Goal: Task Accomplishment & Management: Manage account settings

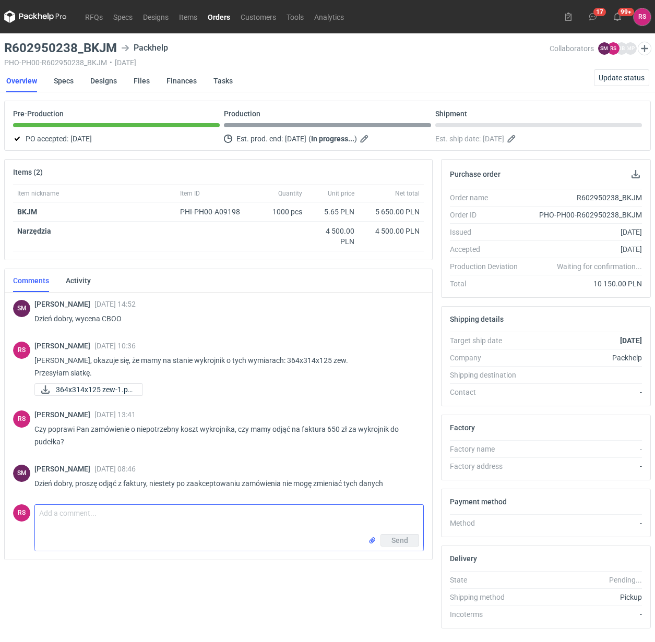
click at [149, 520] on textarea "Comment message" at bounding box center [229, 519] width 388 height 29
click at [178, 507] on textarea "Comment message" at bounding box center [229, 519] width 388 height 29
click at [264, 514] on textarea "Dzień dobry, Panie Sebastianie, proszę o akceptację pdfów." at bounding box center [229, 519] width 388 height 29
type textarea "Dzień dobry, Panie Sebastianie, proszę o akceptację pdfów."
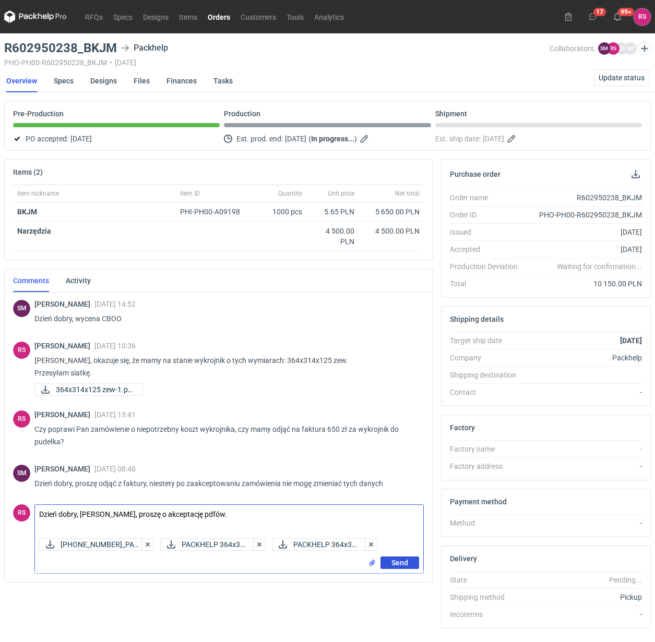
click at [396, 559] on span "Send" at bounding box center [399, 562] width 17 height 7
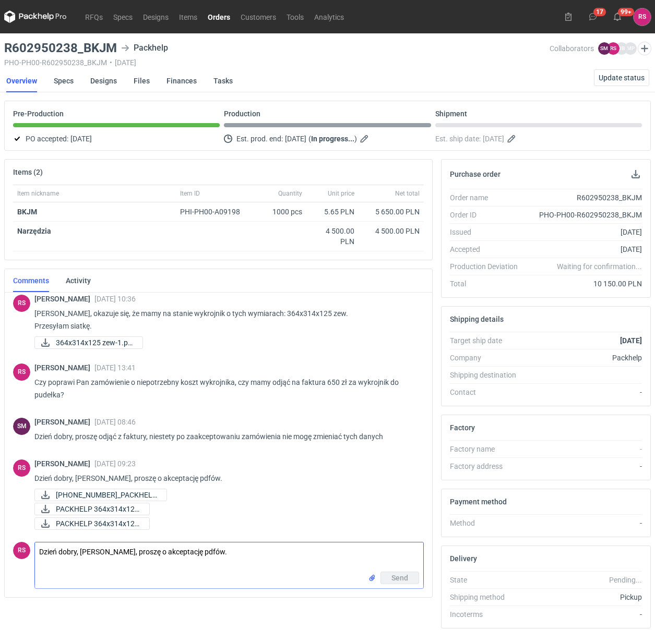
scroll to position [47, 0]
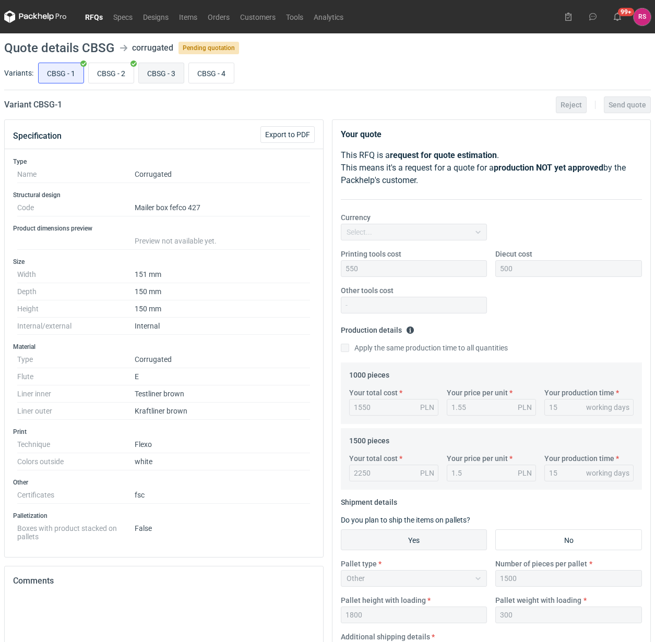
click at [166, 67] on input "CBSG - 3" at bounding box center [161, 73] width 45 height 20
radio input "true"
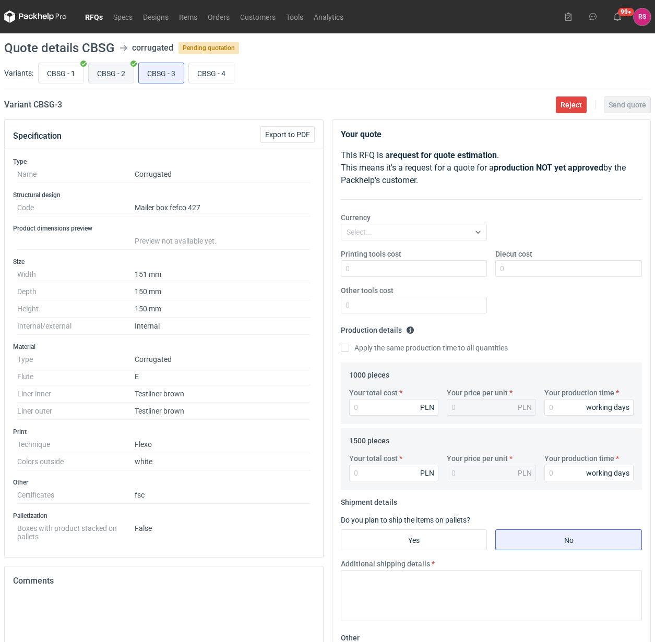
click at [107, 73] on input "CBSG - 2" at bounding box center [111, 73] width 45 height 20
radio input "true"
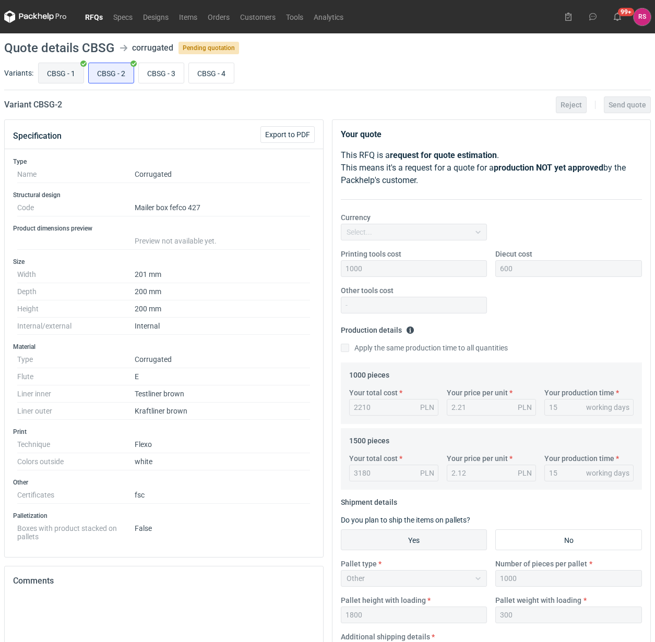
click at [62, 71] on input "CBSG - 1" at bounding box center [61, 73] width 45 height 20
radio input "true"
click at [175, 75] on input "CBSG - 3" at bounding box center [161, 73] width 45 height 20
radio input "true"
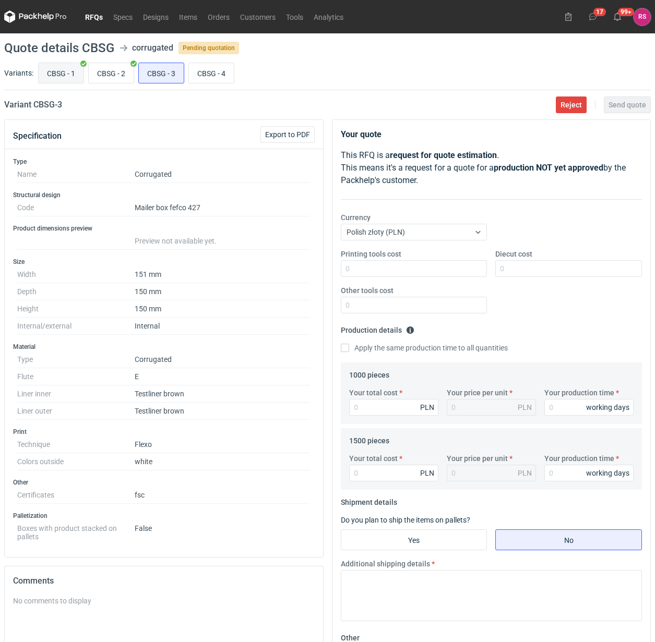
click at [68, 76] on input "CBSG - 1" at bounding box center [61, 73] width 45 height 20
radio input "true"
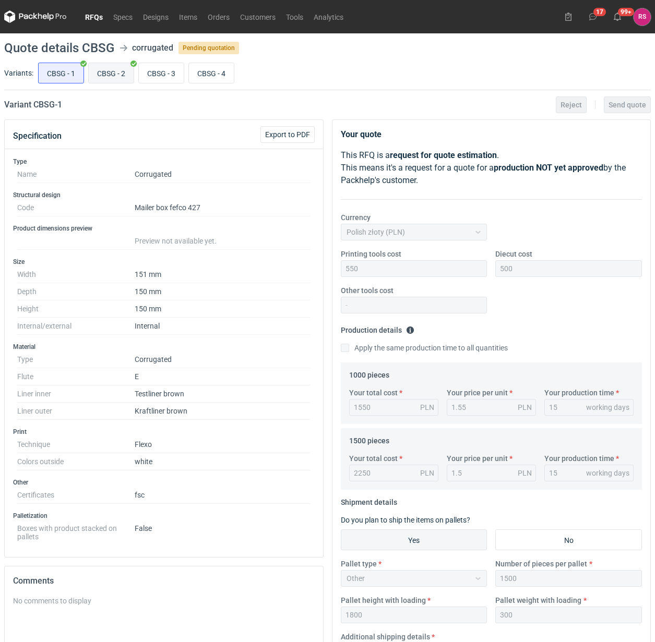
click at [122, 76] on input "CBSG - 2" at bounding box center [111, 73] width 45 height 20
radio input "true"
click at [158, 72] on input "CBSG - 3" at bounding box center [161, 73] width 45 height 20
radio input "true"
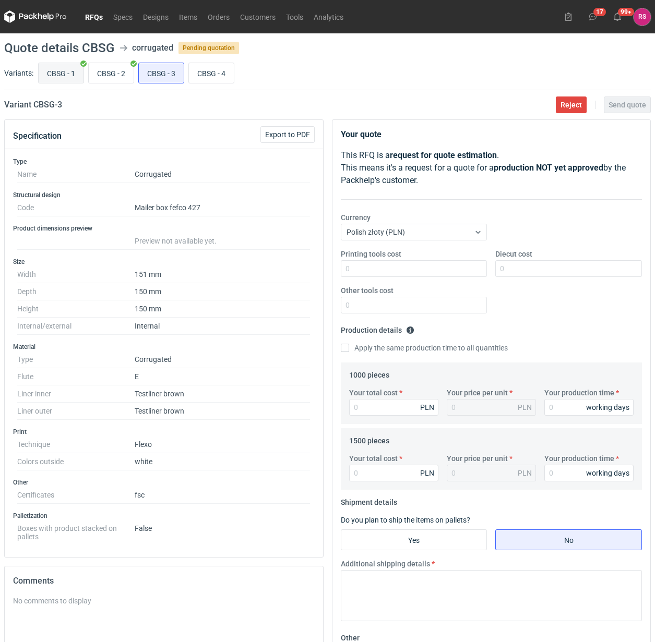
click at [64, 74] on input "CBSG - 1" at bounding box center [61, 73] width 45 height 20
radio input "true"
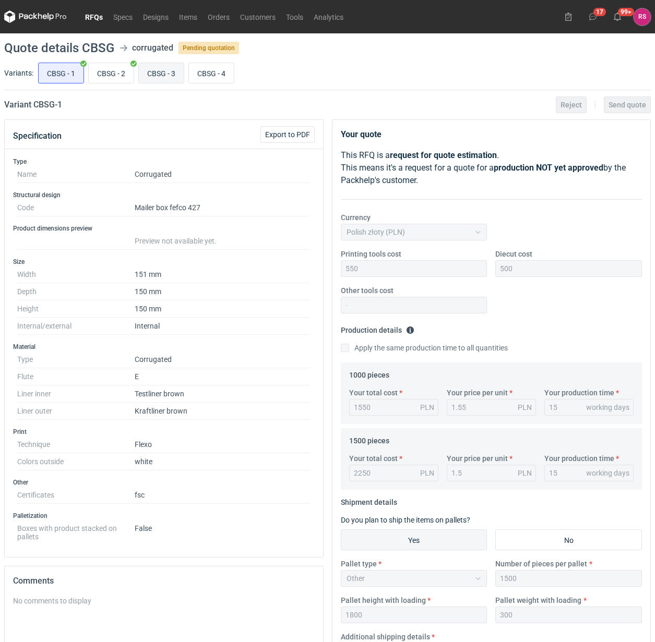
click at [165, 73] on input "CBSG - 3" at bounding box center [161, 73] width 45 height 20
radio input "true"
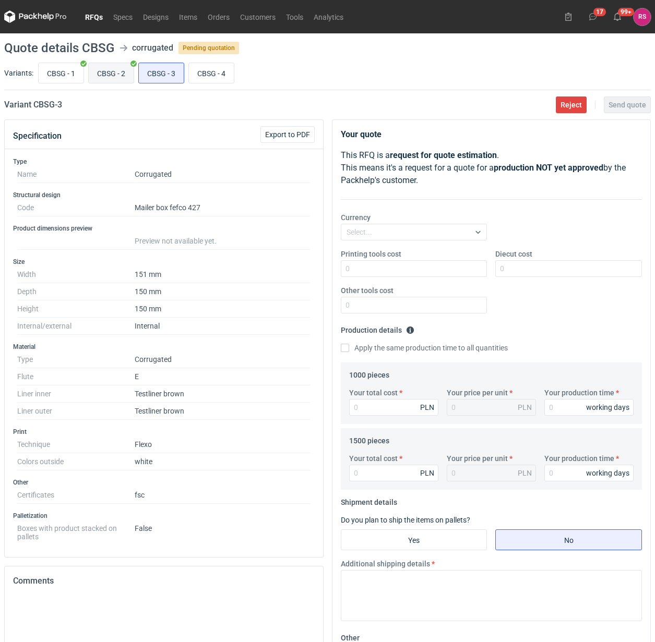
click at [115, 71] on input "CBSG - 2" at bounding box center [111, 73] width 45 height 20
radio input "true"
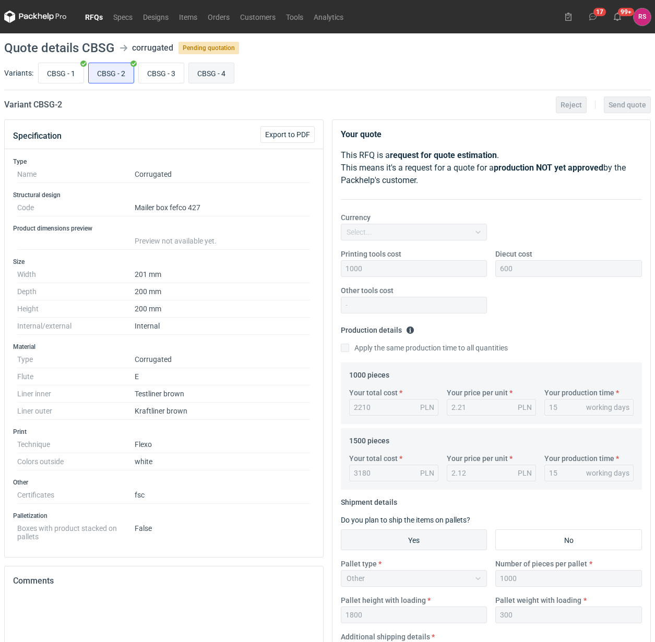
click at [212, 71] on input "CBSG - 4" at bounding box center [211, 73] width 45 height 20
radio input "true"
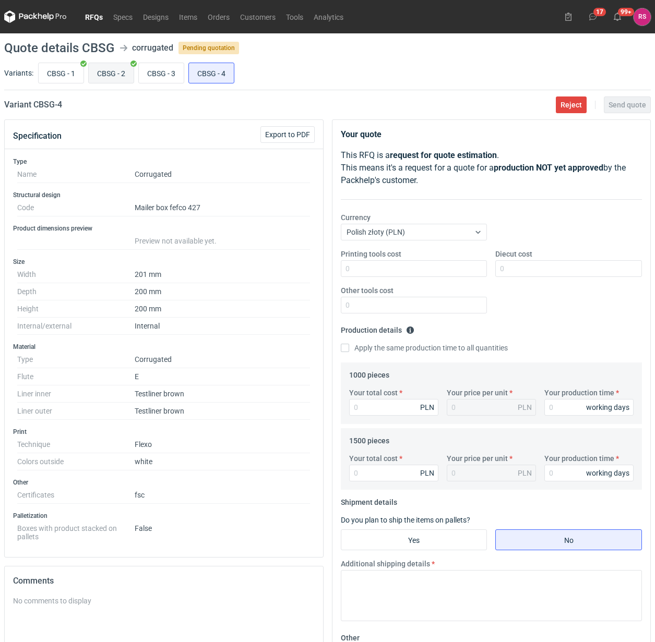
click at [107, 71] on input "CBSG - 2" at bounding box center [111, 73] width 45 height 20
radio input "true"
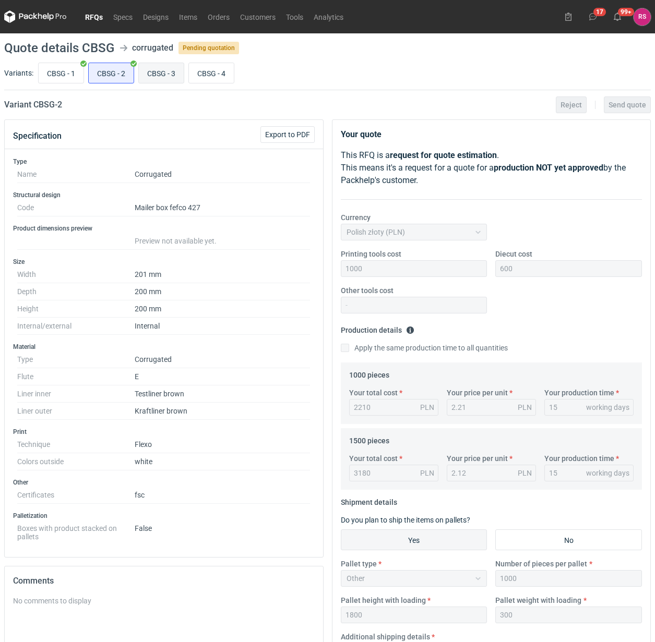
click at [184, 78] on input "CBSG - 3" at bounding box center [161, 73] width 45 height 20
radio input "true"
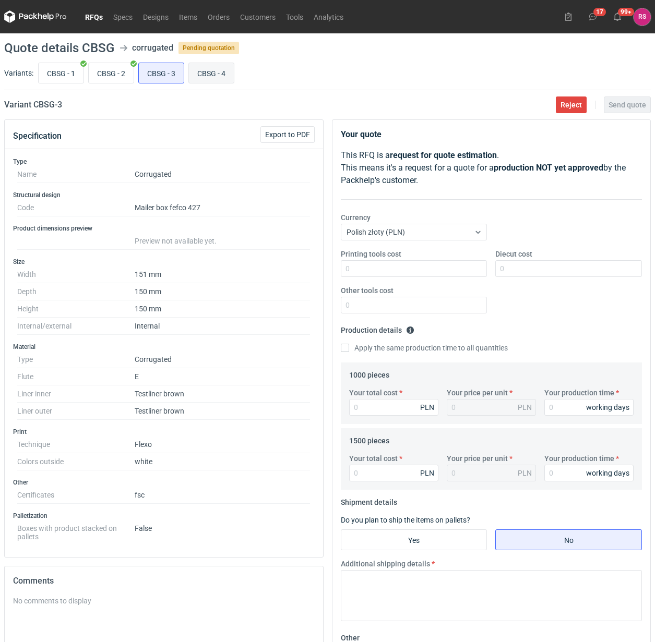
click at [214, 74] on input "CBSG - 4" at bounding box center [211, 73] width 45 height 20
radio input "true"
click at [112, 73] on input "CBSG - 2" at bounding box center [111, 73] width 45 height 20
radio input "true"
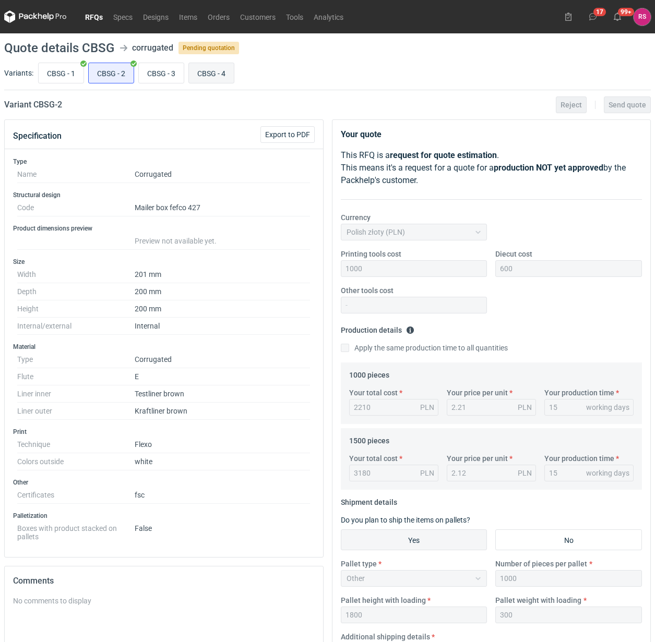
click at [197, 73] on input "CBSG - 4" at bounding box center [211, 73] width 45 height 20
radio input "true"
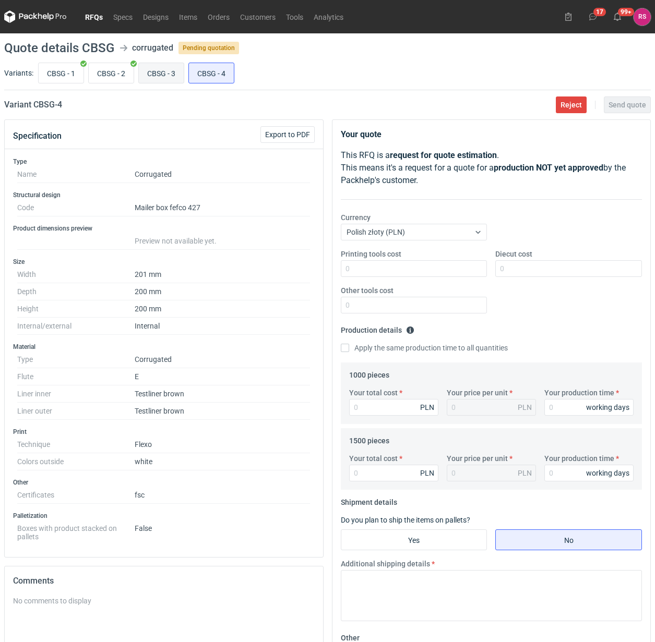
click at [165, 74] on input "CBSG - 3" at bounding box center [161, 73] width 45 height 20
radio input "true"
click at [296, 144] on div "Specification Export to PDF" at bounding box center [164, 134] width 318 height 29
click at [287, 134] on span "Export to PDF" at bounding box center [287, 134] width 45 height 7
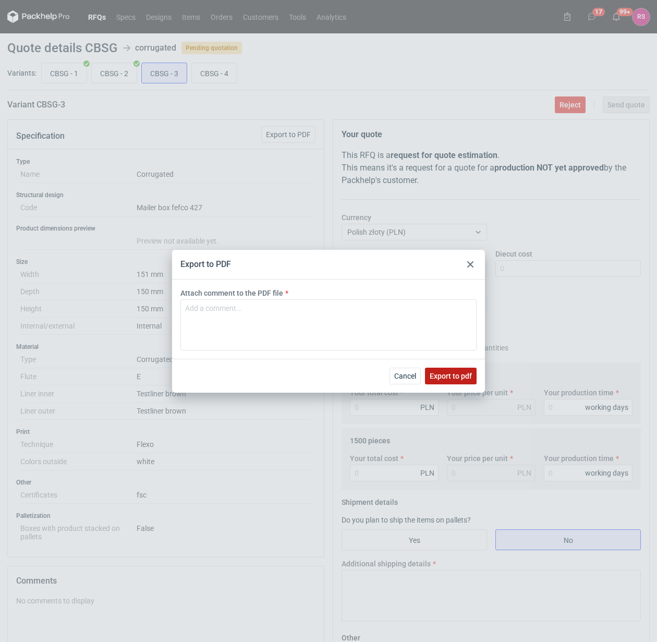
click at [455, 372] on span "Export to pdf" at bounding box center [451, 375] width 42 height 7
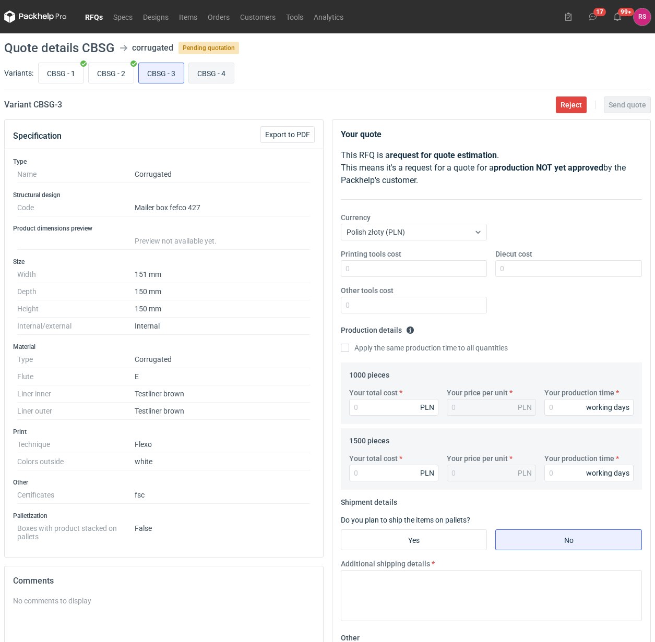
click at [211, 68] on input "CBSG - 4" at bounding box center [211, 73] width 45 height 20
radio input "true"
click at [290, 133] on span "Export to PDF" at bounding box center [287, 134] width 45 height 7
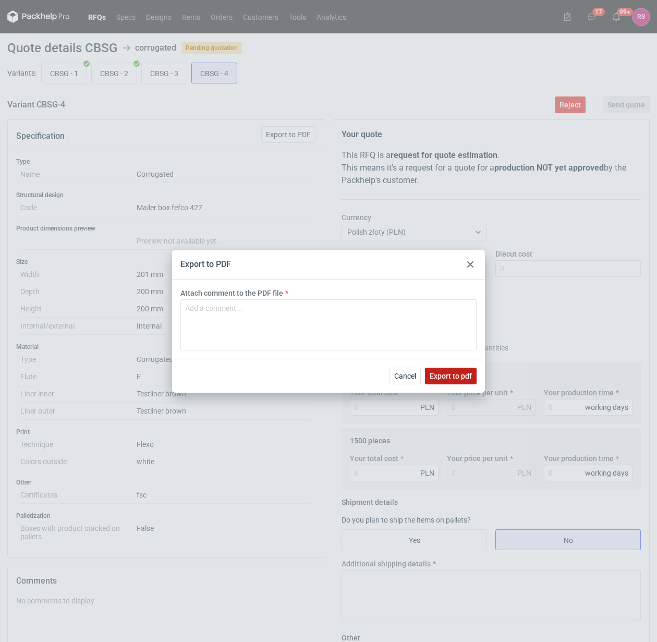
click at [453, 372] on span "Export to pdf" at bounding box center [451, 375] width 42 height 7
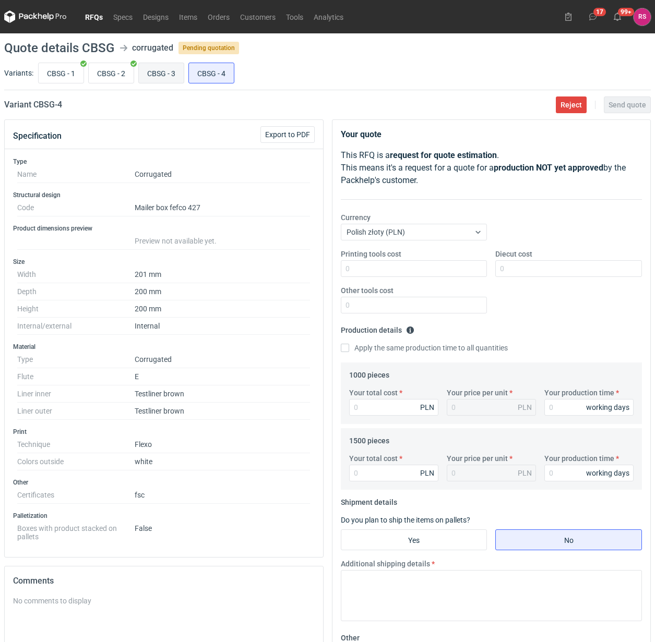
click at [171, 69] on input "CBSG - 3" at bounding box center [161, 73] width 45 height 20
radio input "true"
click at [531, 270] on input "Diecut cost" at bounding box center [568, 268] width 147 height 17
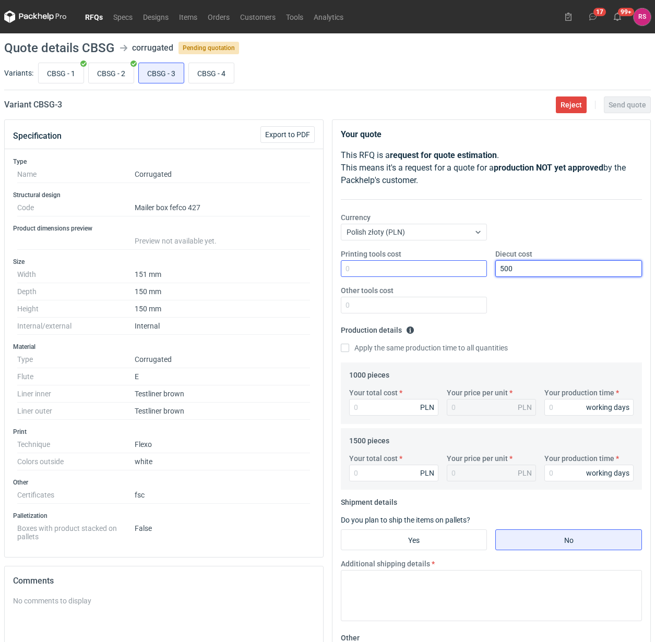
type input "500"
click at [418, 272] on input "Printing tools cost" at bounding box center [414, 268] width 147 height 17
type input "550"
click at [341, 344] on input "Apply the same production time to all quantities" at bounding box center [345, 348] width 8 height 8
checkbox input "true"
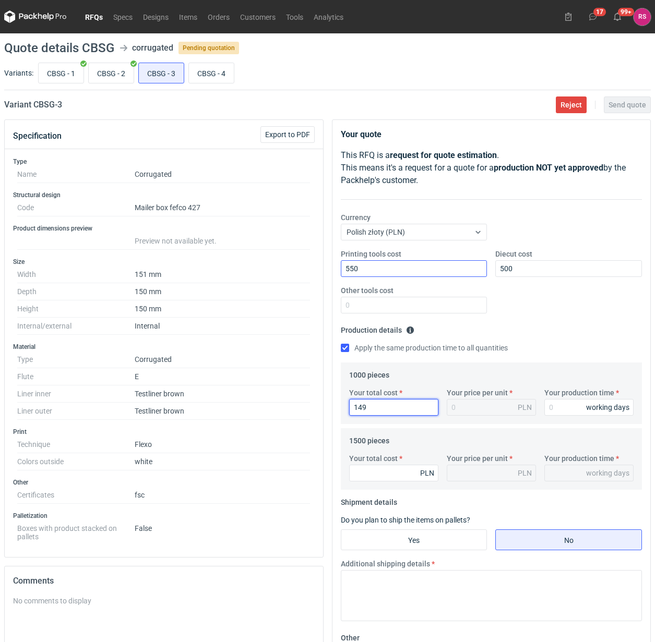
type input "1490"
type input "1.49"
type input "1490"
type input "1"
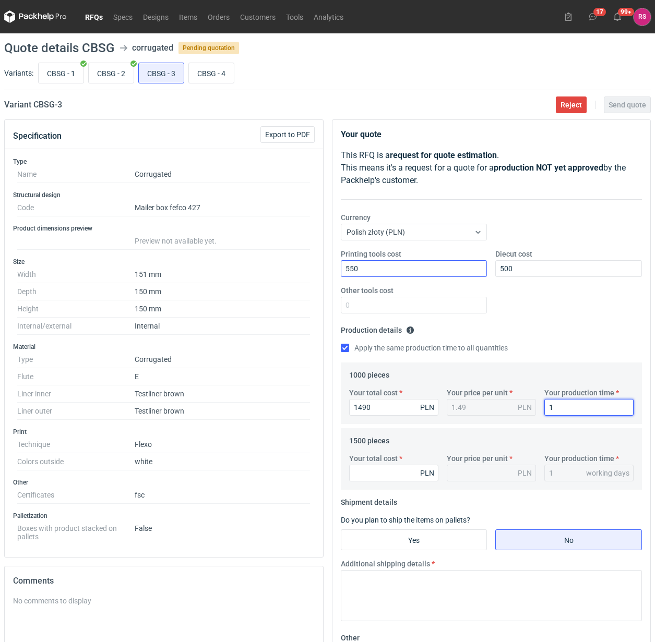
type input "12"
type input "2160"
type input "1.44"
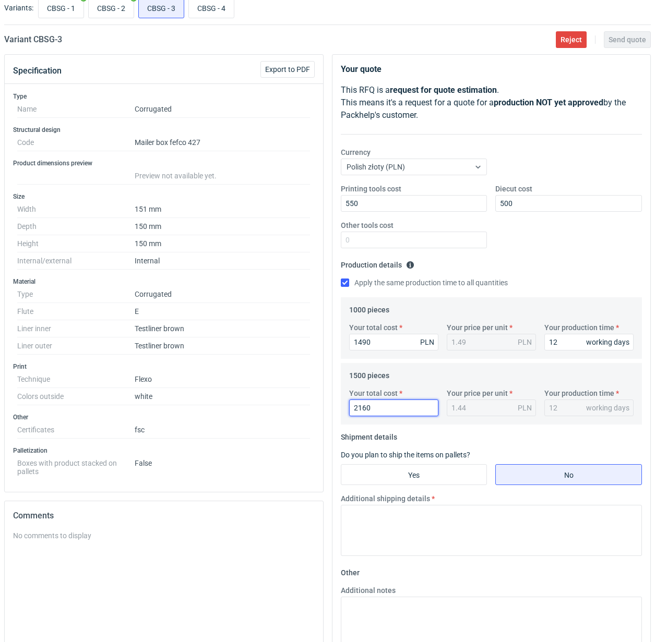
scroll to position [176, 0]
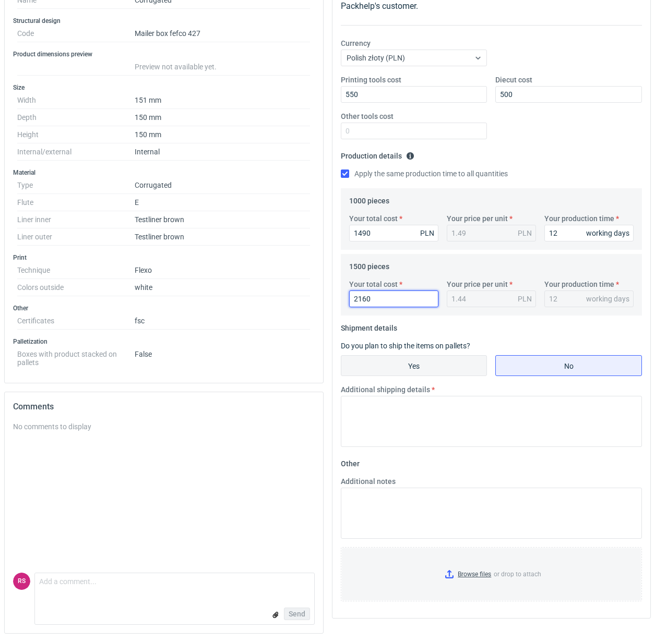
type input "2160"
click at [421, 366] on input "Yes" at bounding box center [414, 366] width 146 height 20
radio input "true"
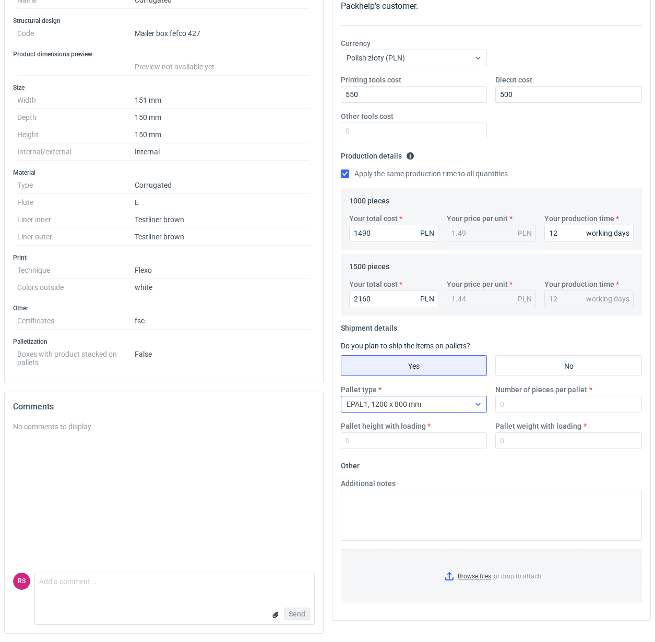
click at [474, 403] on icon at bounding box center [478, 404] width 8 height 8
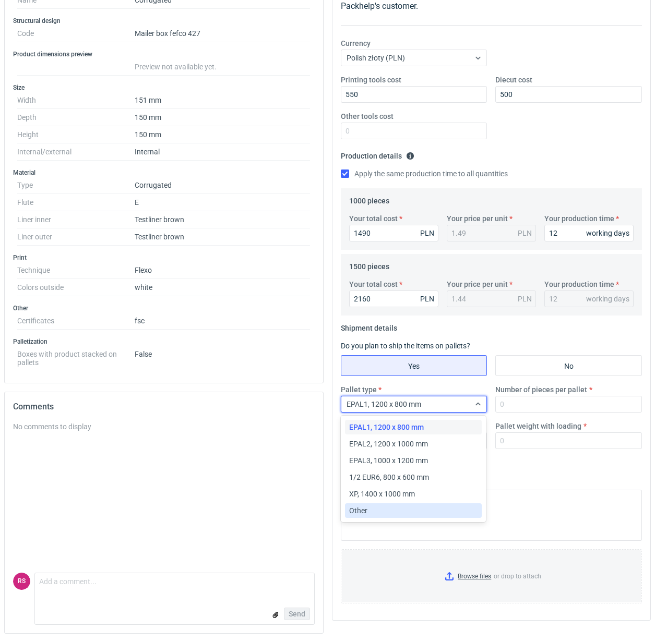
click at [364, 511] on span "Other" at bounding box center [358, 510] width 18 height 10
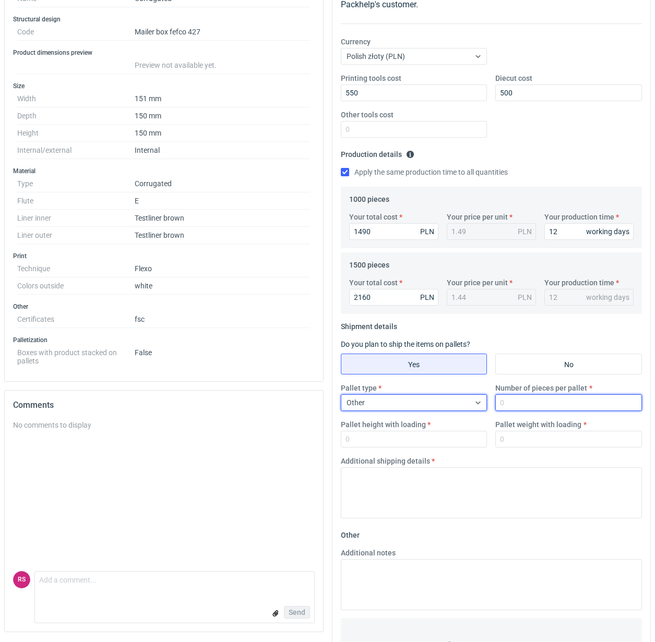
click at [547, 405] on input "Number of pieces per pallet" at bounding box center [568, 402] width 147 height 17
type input "1500"
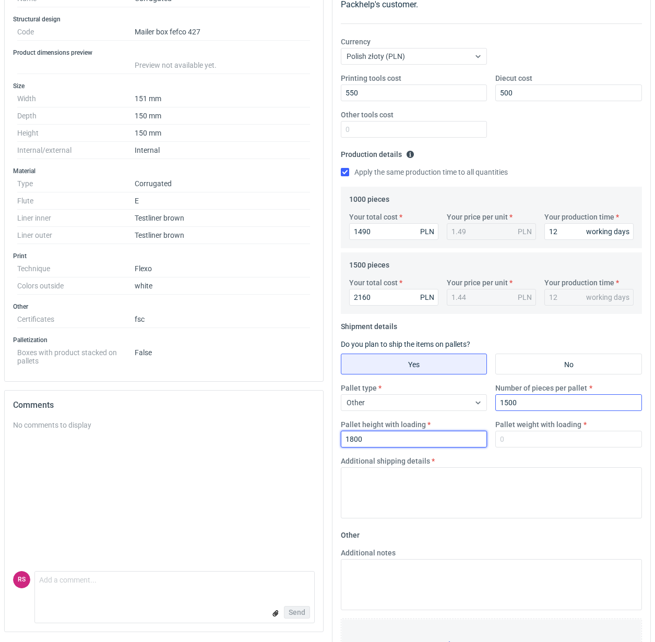
type input "1800"
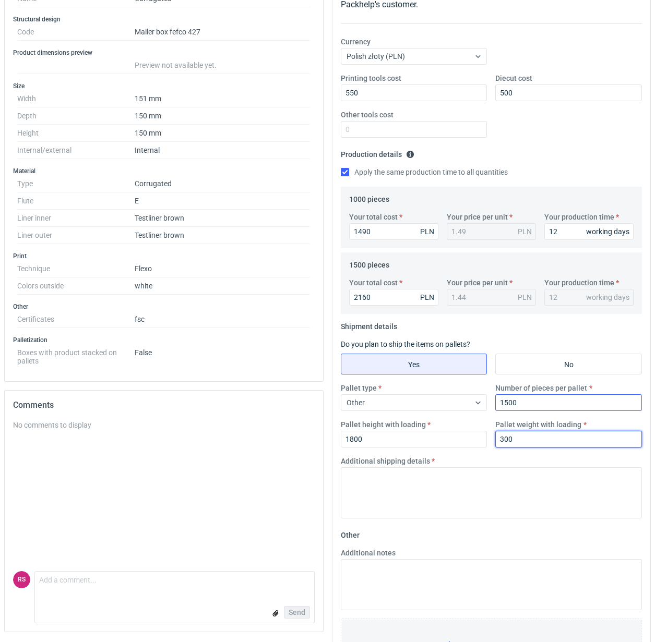
type input "300"
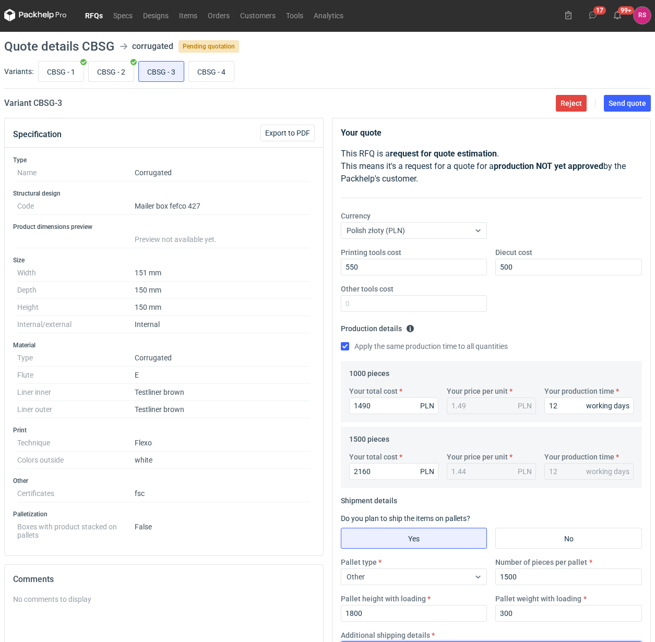
scroll to position [0, 0]
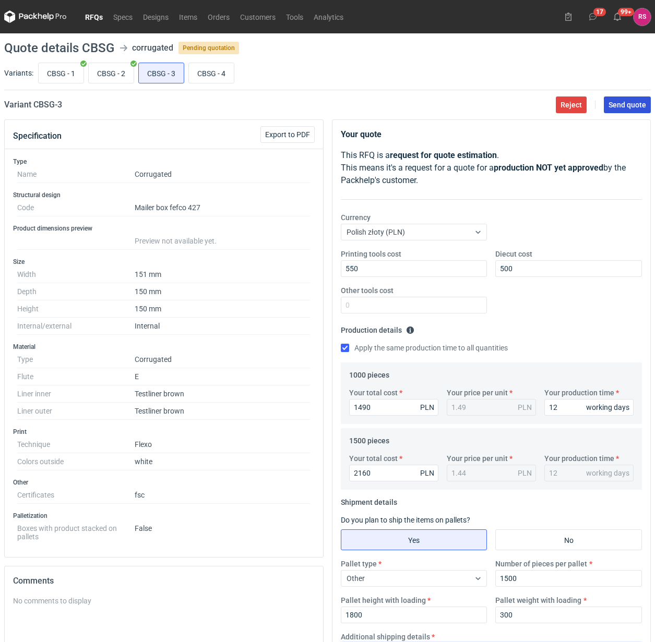
type textarea "Paleta jednorazowa 1340x840"
click at [626, 104] on span "Send quote" at bounding box center [627, 104] width 38 height 7
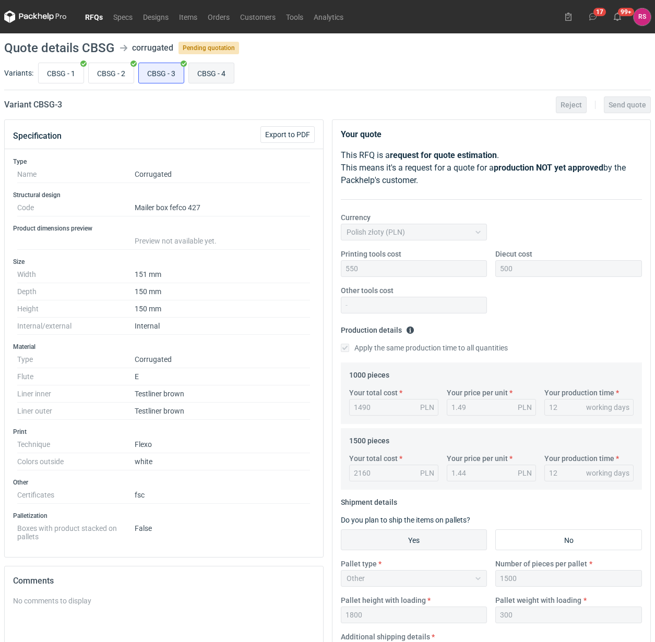
click at [220, 71] on input "CBSG - 4" at bounding box center [211, 73] width 45 height 20
radio input "true"
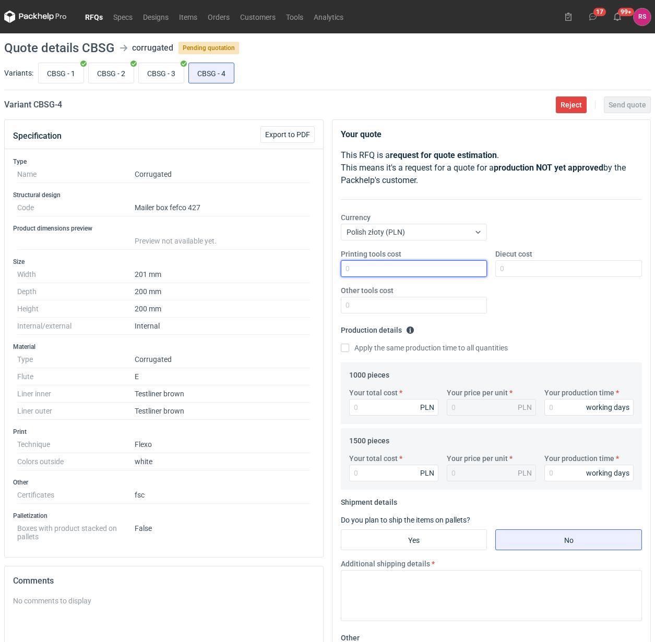
click at [420, 275] on input "Printing tools cost" at bounding box center [414, 268] width 147 height 17
type input "1000"
type input "600"
click at [341, 344] on input "Apply the same production time to all quantities" at bounding box center [345, 348] width 8 height 8
checkbox input "true"
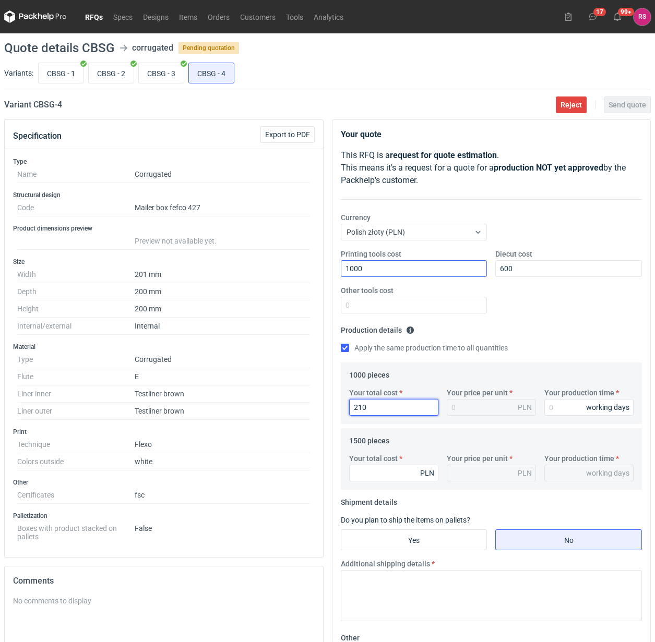
type input "2100"
type input "2.1"
type input "2100"
type input "1"
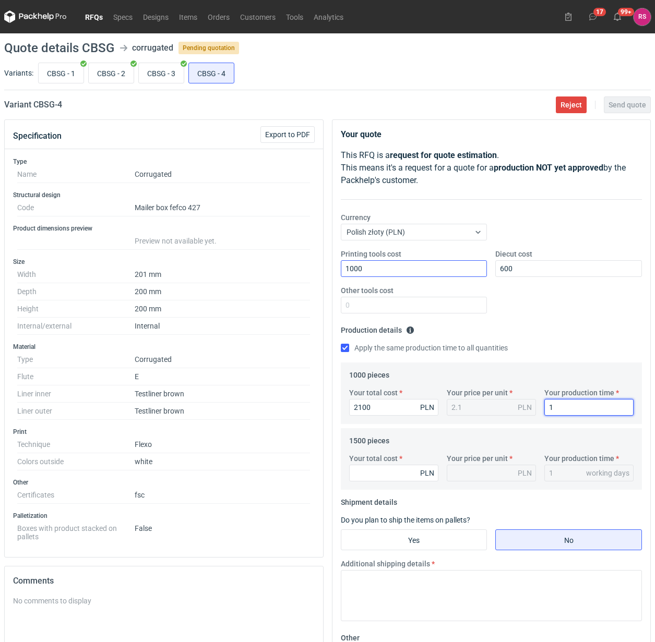
type input "12"
type input "29"
type input "0.02"
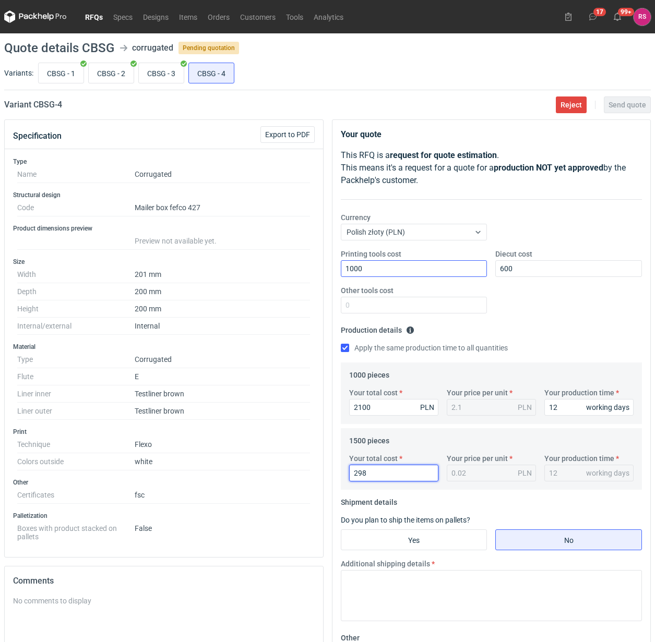
type input "2985"
type input "1.99"
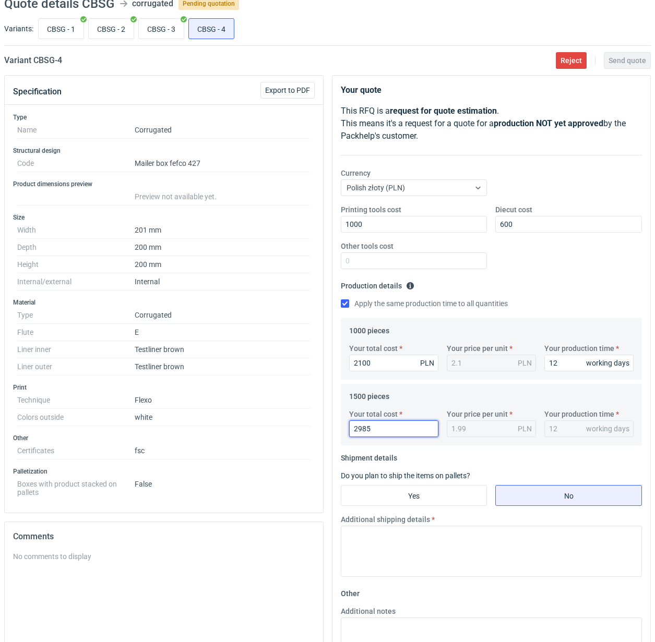
scroll to position [130, 0]
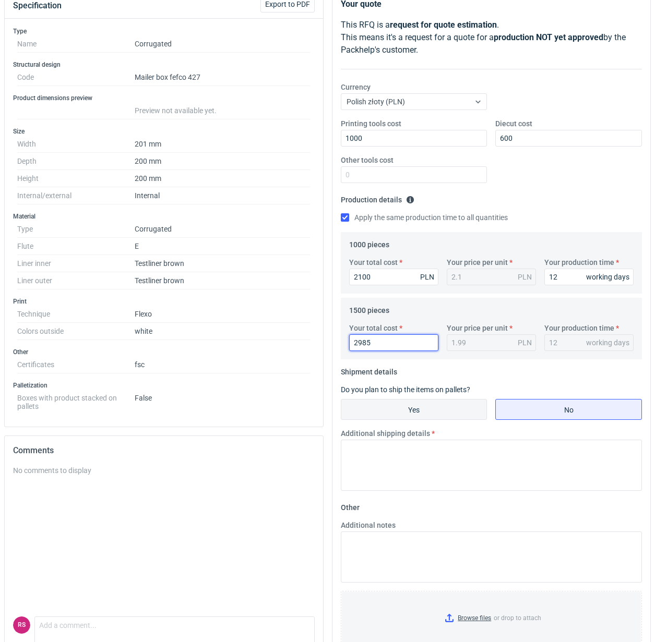
type input "2985"
click at [427, 412] on input "Yes" at bounding box center [414, 410] width 146 height 20
radio input "true"
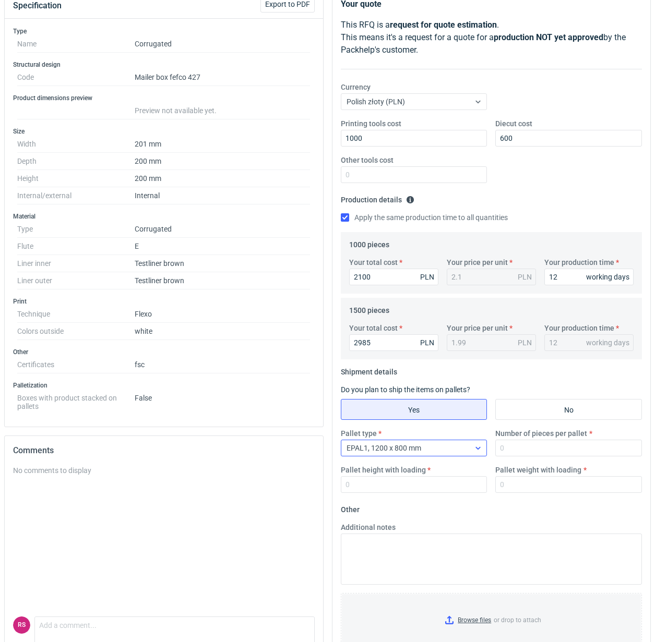
click at [463, 449] on div "EPAL1, 1200 x 800 mm" at bounding box center [405, 448] width 129 height 15
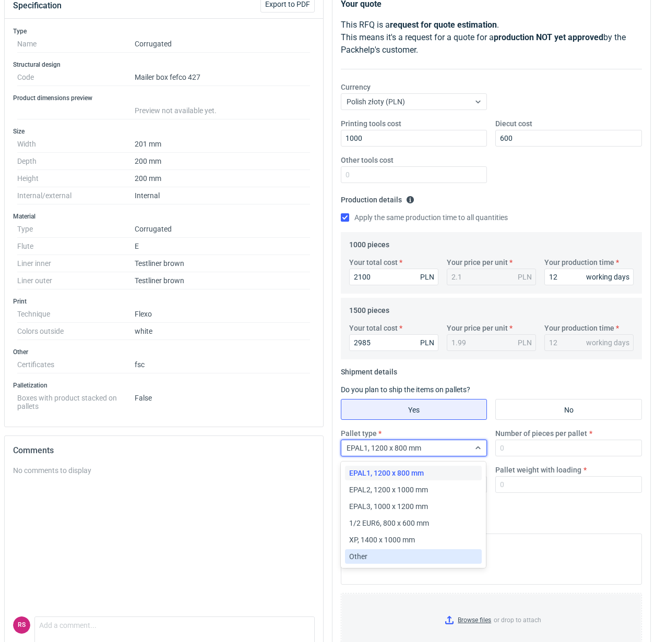
click at [384, 557] on div "Other" at bounding box center [413, 556] width 129 height 10
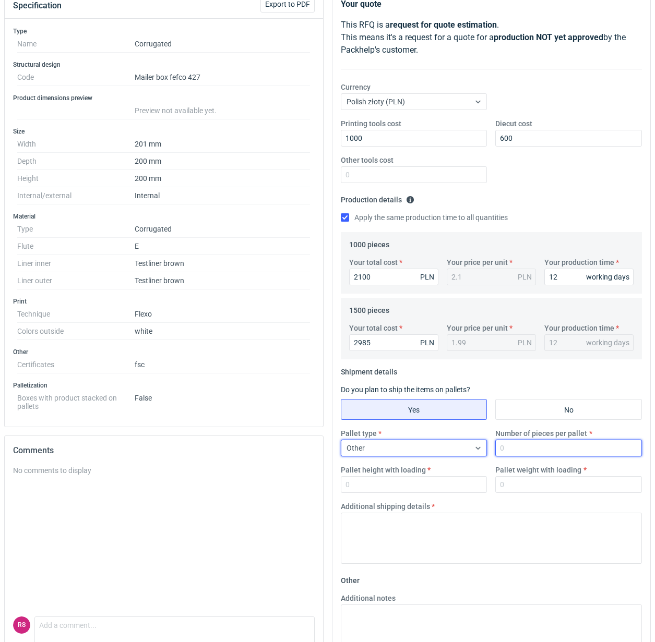
click at [536, 444] on input "Number of pieces per pallet" at bounding box center [568, 448] width 147 height 17
type input "1500"
type input "1800"
type input "300"
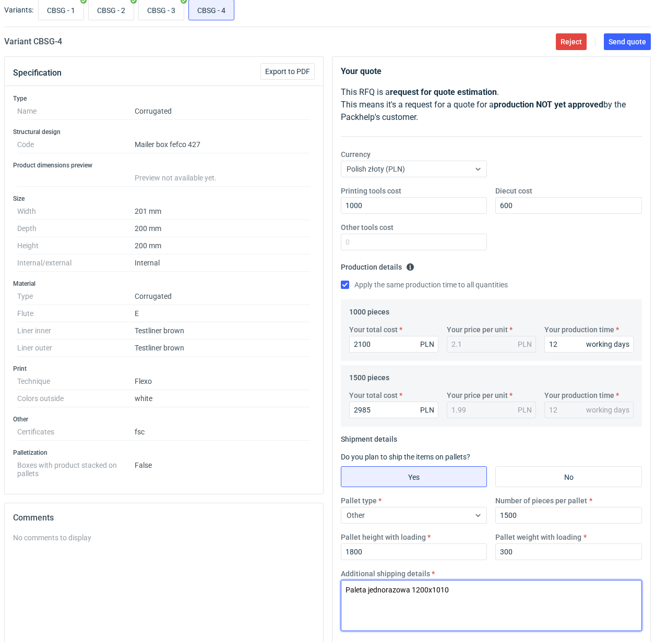
scroll to position [0, 0]
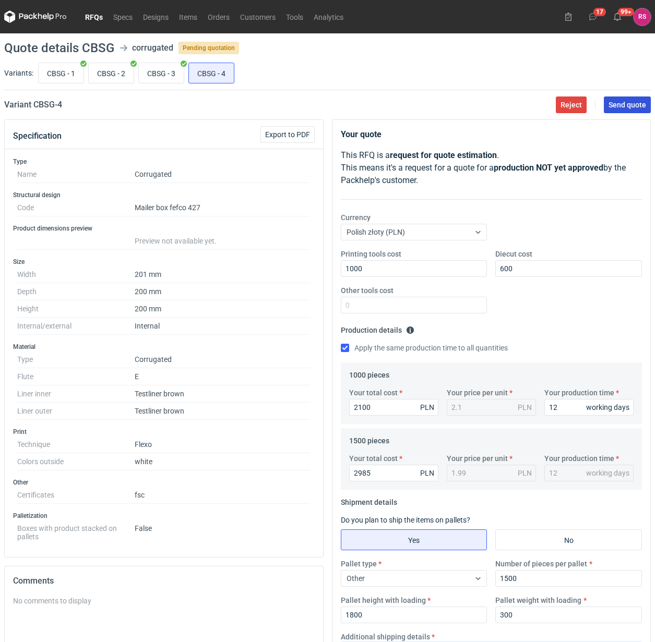
type textarea "Paleta jednorazowa 1200x1010"
click at [628, 103] on span "Send quote" at bounding box center [627, 104] width 38 height 7
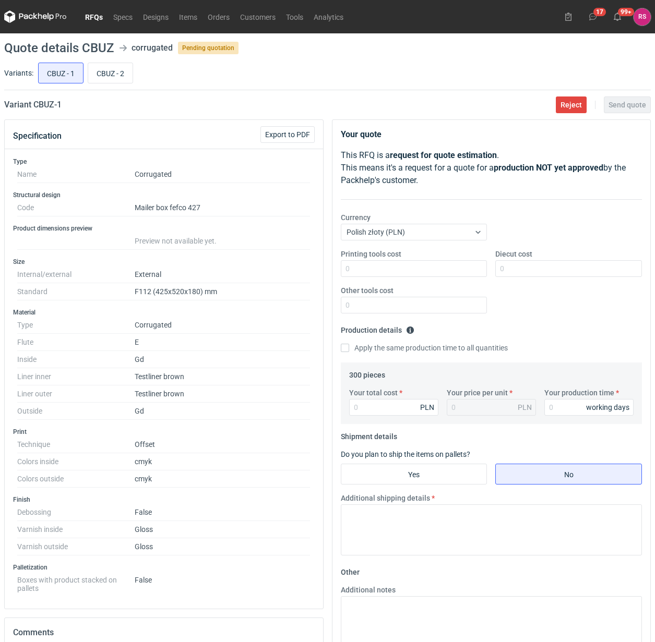
click at [258, 232] on h3 "Product dimensions preview" at bounding box center [164, 228] width 302 height 8
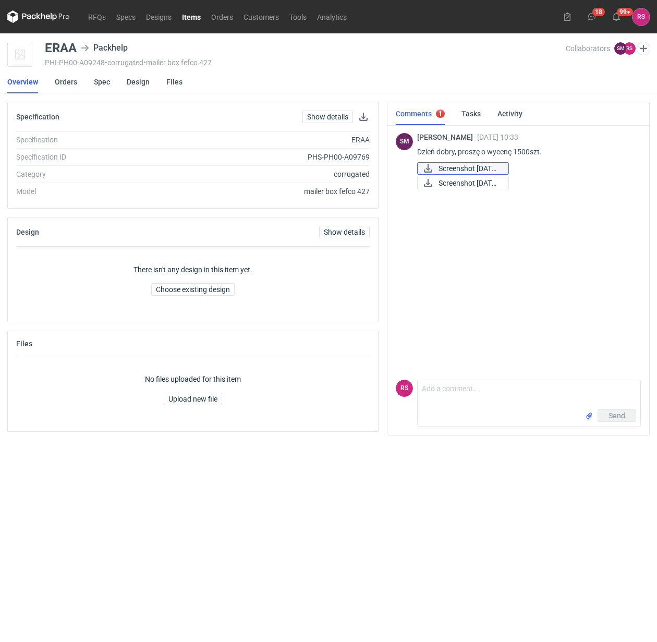
click at [430, 167] on icon at bounding box center [428, 168] width 13 height 8
click at [429, 184] on icon at bounding box center [428, 183] width 13 height 8
click at [432, 184] on icon at bounding box center [428, 183] width 8 height 8
click at [365, 116] on button "button" at bounding box center [363, 117] width 13 height 13
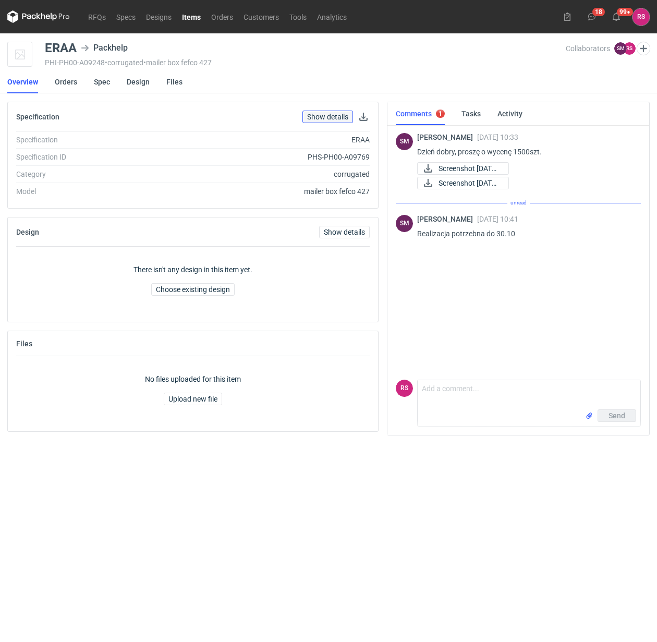
click at [325, 115] on link "Show details" at bounding box center [328, 117] width 51 height 13
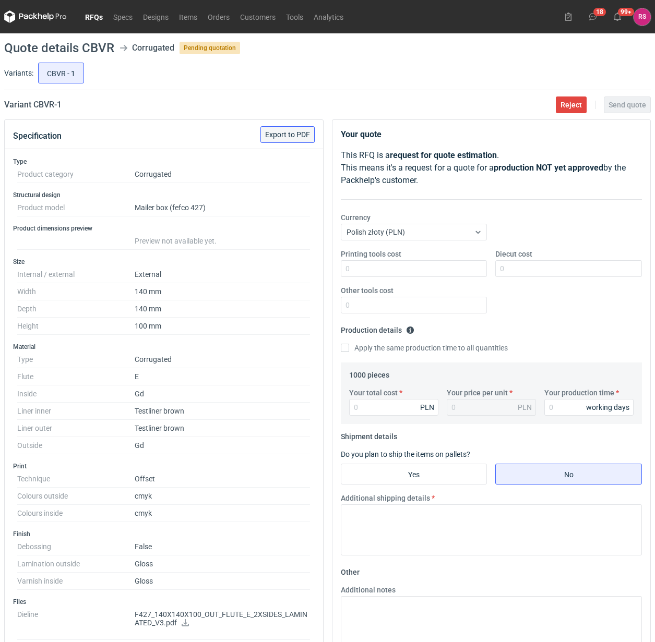
click at [291, 131] on span "Export to PDF" at bounding box center [287, 134] width 45 height 7
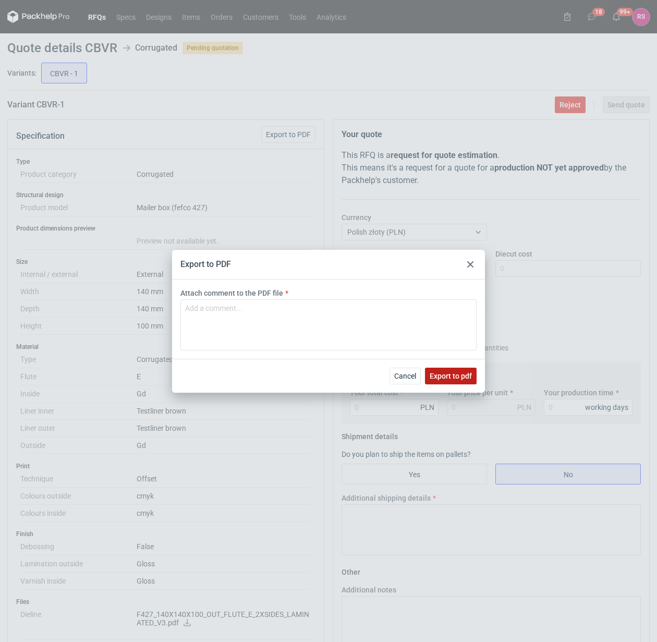
click at [448, 376] on span "Export to pdf" at bounding box center [451, 375] width 42 height 7
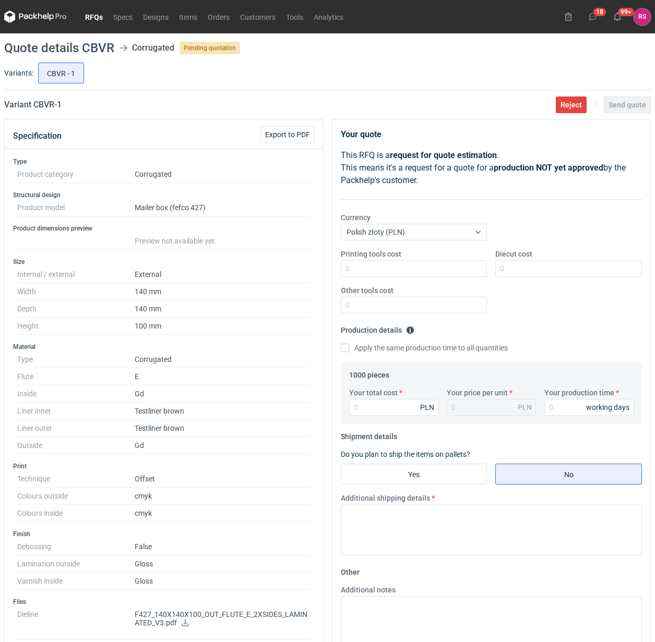
click at [186, 626] on icon at bounding box center [185, 622] width 8 height 7
click at [536, 268] on input "Diecut cost" at bounding box center [568, 268] width 147 height 17
type input "500"
click at [341, 344] on input "Apply the same production time to all quantities" at bounding box center [345, 348] width 8 height 8
checkbox input "true"
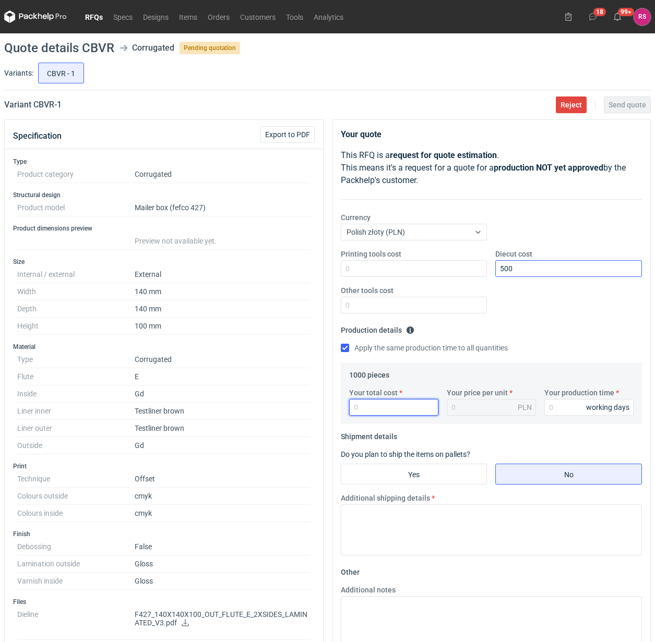
type input "6"
type input "0.01"
type input "60"
type input "0.06"
type input "6030"
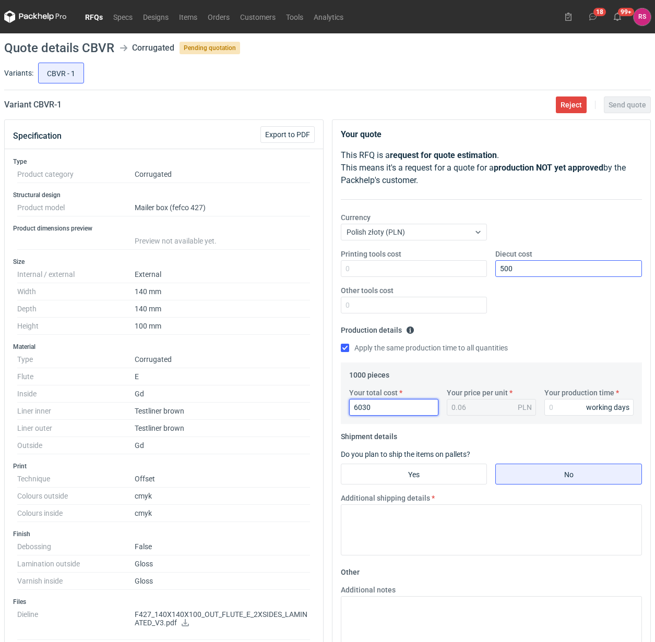
type input "6.03"
type input "6030"
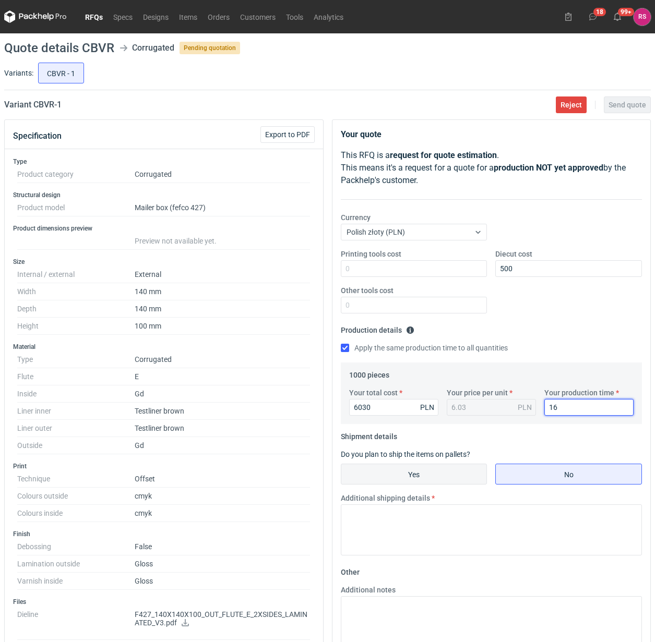
type input "16"
click at [415, 474] on input "Yes" at bounding box center [414, 474] width 146 height 20
radio input "true"
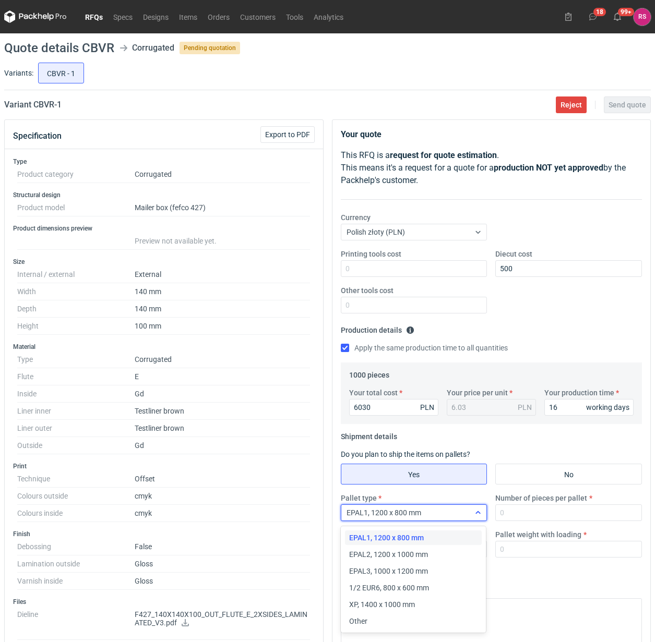
click at [474, 514] on icon at bounding box center [478, 513] width 8 height 8
click at [380, 619] on div "Other" at bounding box center [413, 621] width 129 height 10
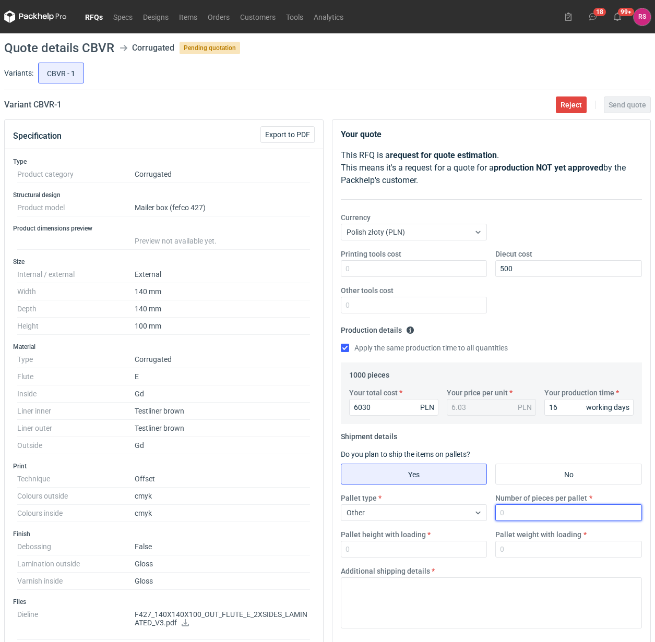
click at [544, 512] on input "Number of pieces per pallet" at bounding box center [568, 512] width 147 height 17
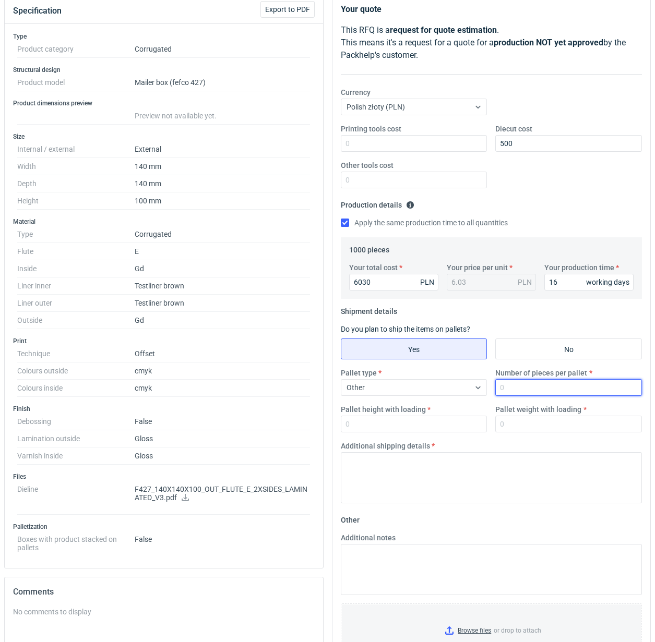
scroll to position [130, 0]
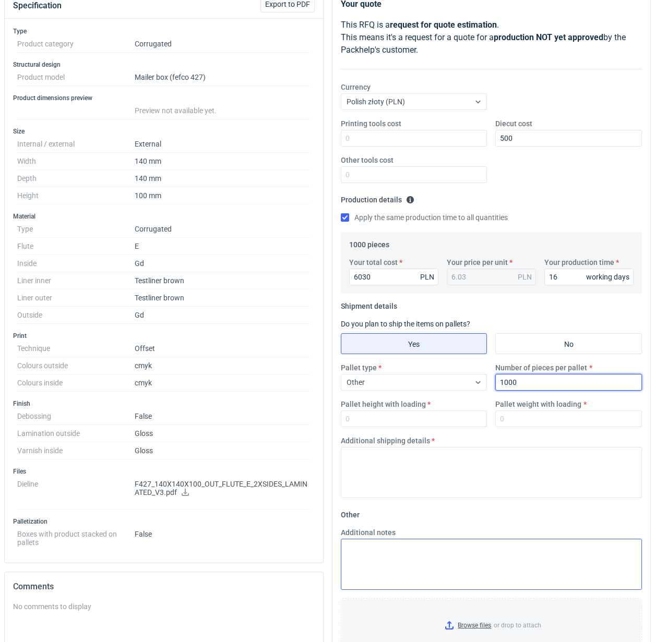
type input "1000"
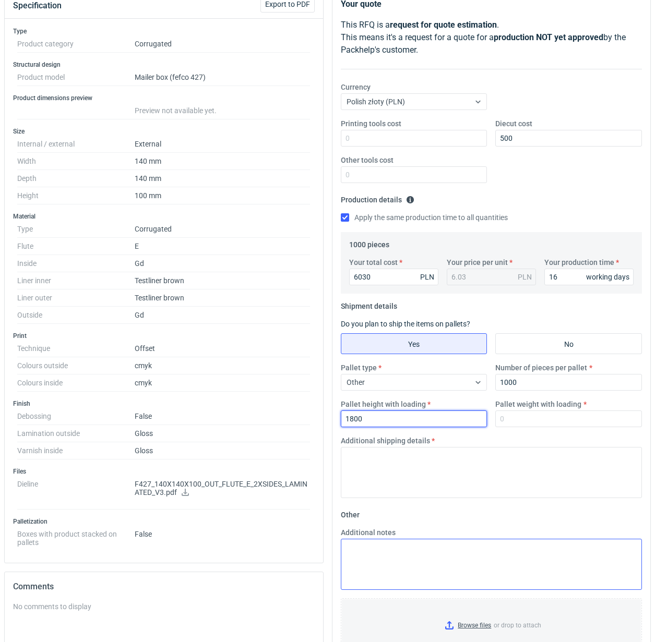
type input "1800"
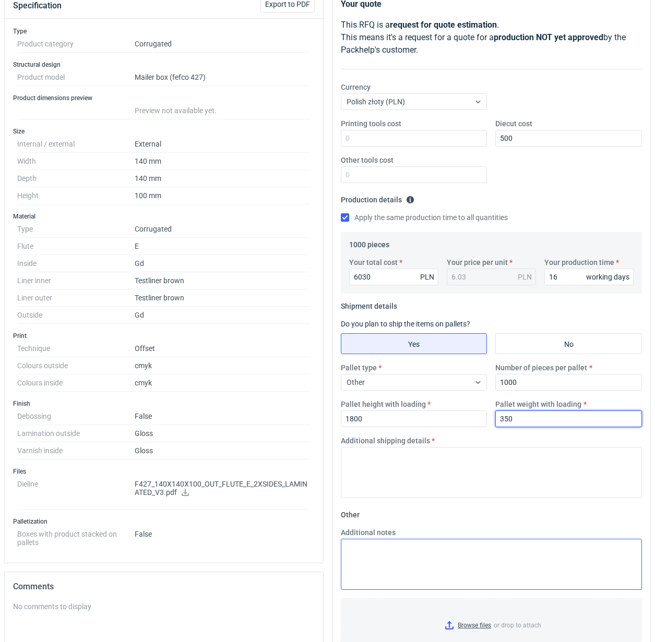
type input "350"
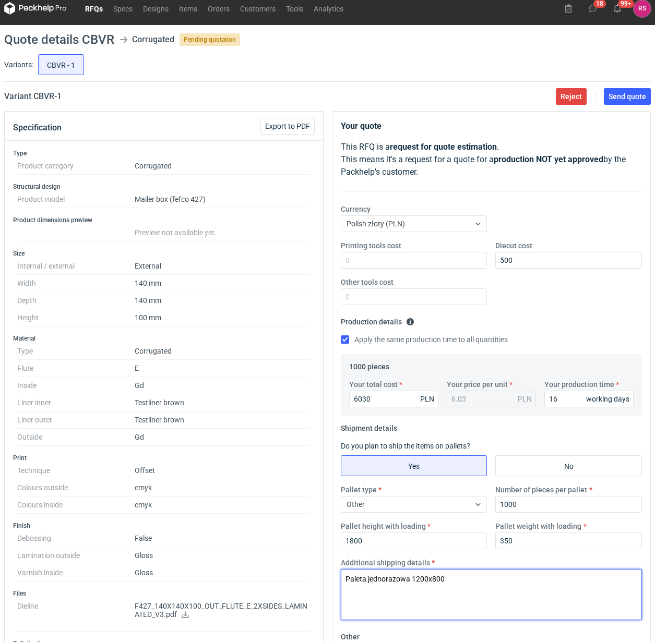
scroll to position [0, 0]
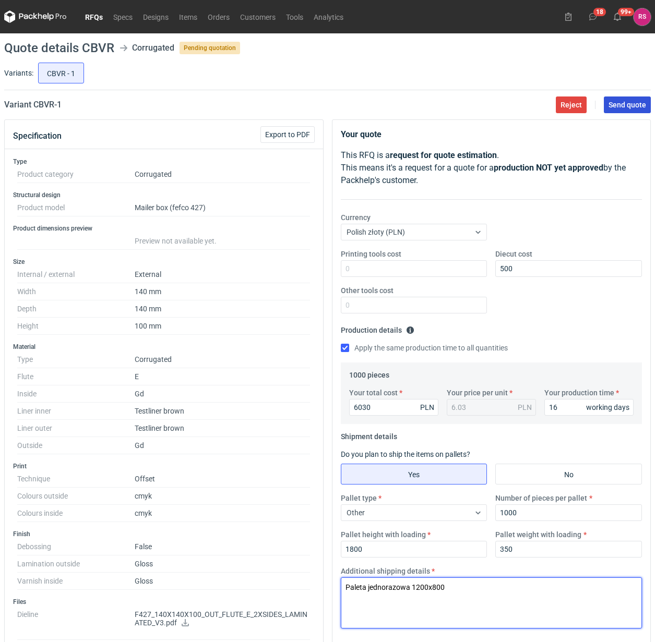
type textarea "Paleta jednorazowa 1200x800"
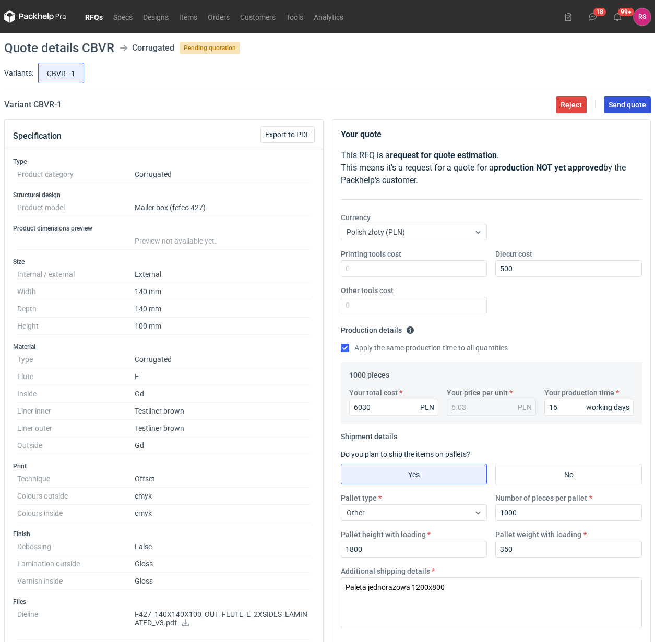
click at [616, 102] on span "Send quote" at bounding box center [627, 104] width 38 height 7
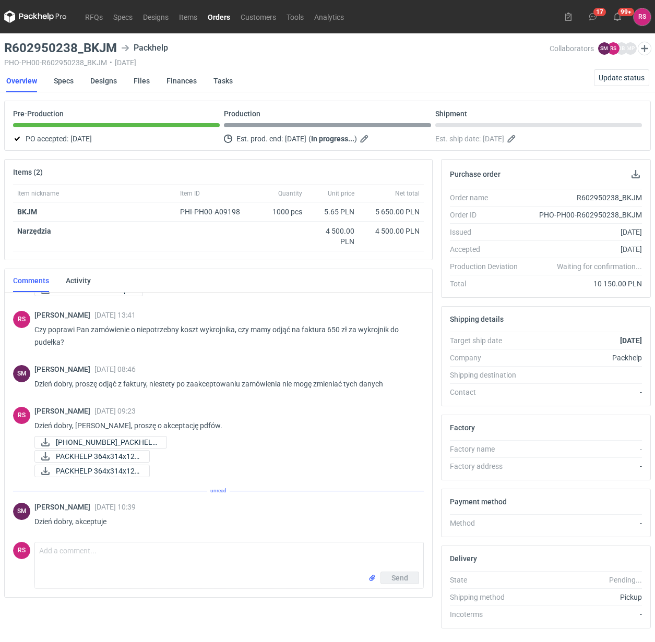
scroll to position [89, 0]
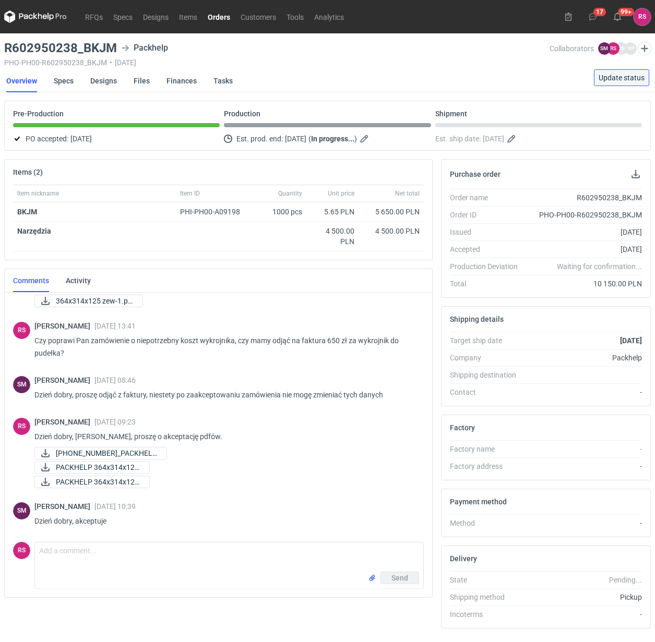
click at [626, 75] on span "Update status" at bounding box center [621, 77] width 46 height 7
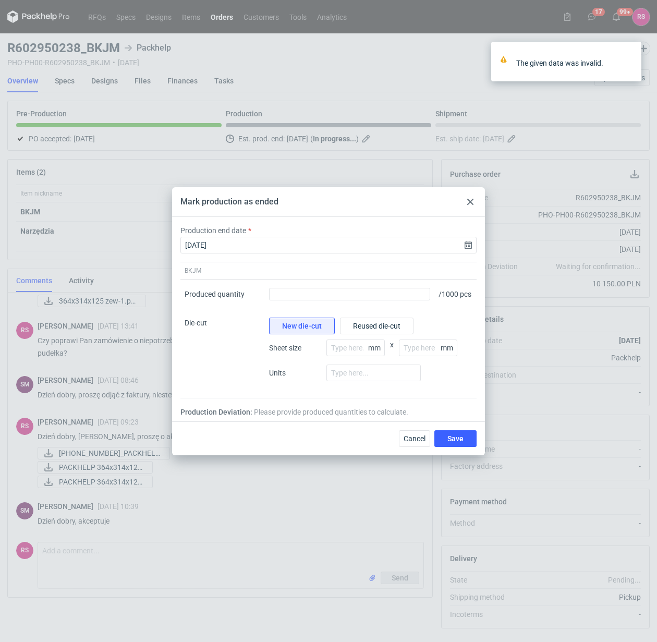
click at [469, 199] on use at bounding box center [470, 202] width 6 height 6
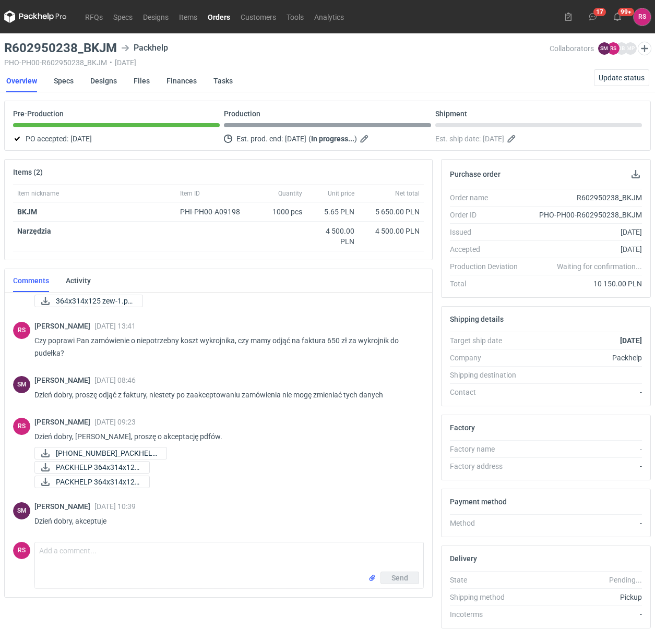
click at [223, 16] on link "Orders" at bounding box center [218, 16] width 33 height 13
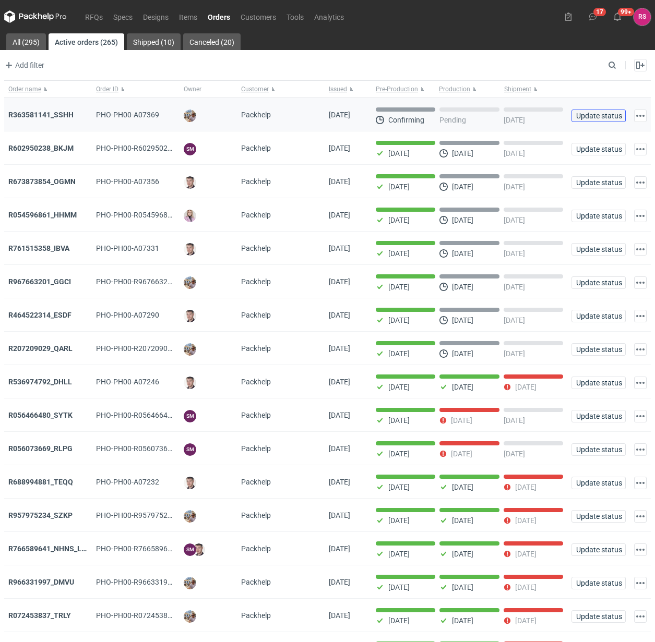
click at [600, 118] on span "Update status" at bounding box center [598, 115] width 45 height 7
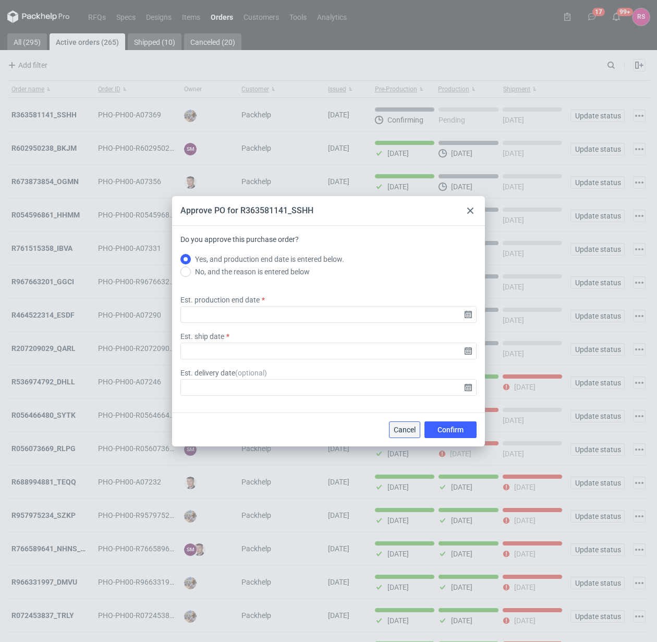
click at [405, 430] on span "Cancel" at bounding box center [405, 429] width 22 height 7
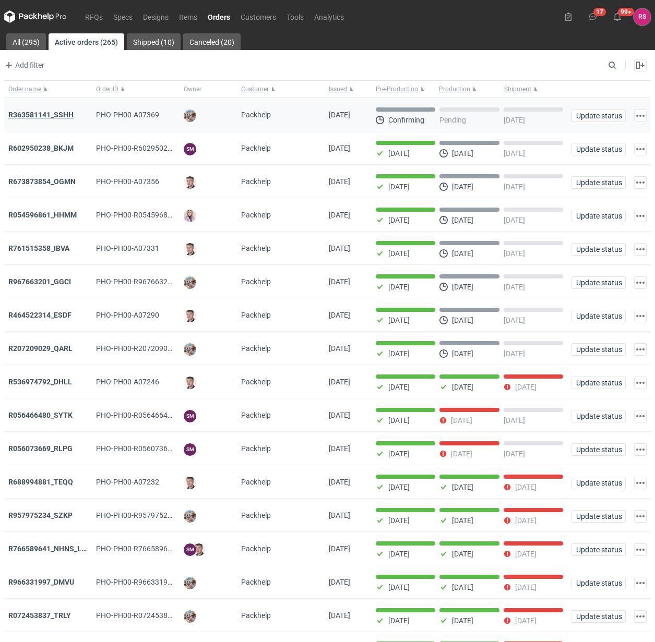
click at [55, 115] on strong "R363581141_SSHH" at bounding box center [40, 115] width 65 height 8
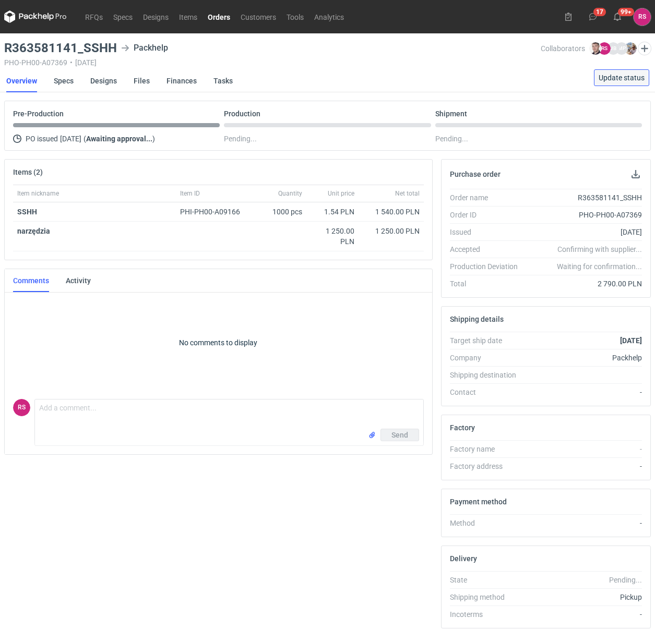
click at [620, 77] on span "Update status" at bounding box center [621, 77] width 46 height 7
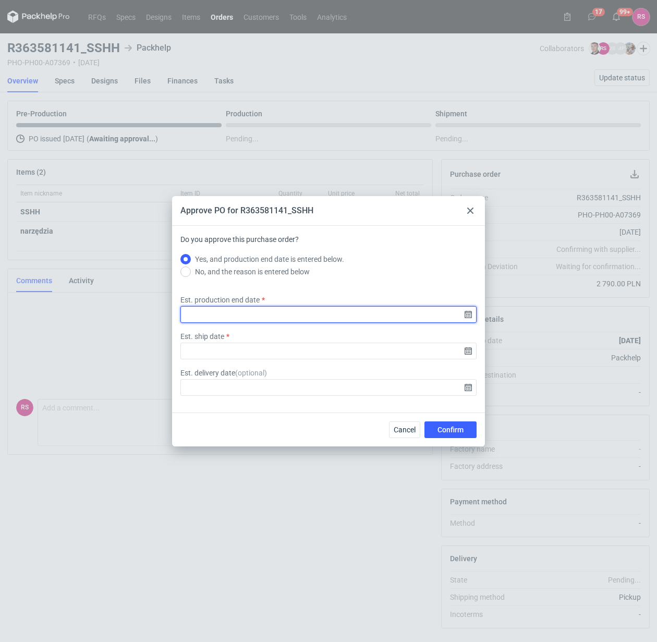
click at [471, 315] on input "Est. production end date" at bounding box center [328, 314] width 296 height 17
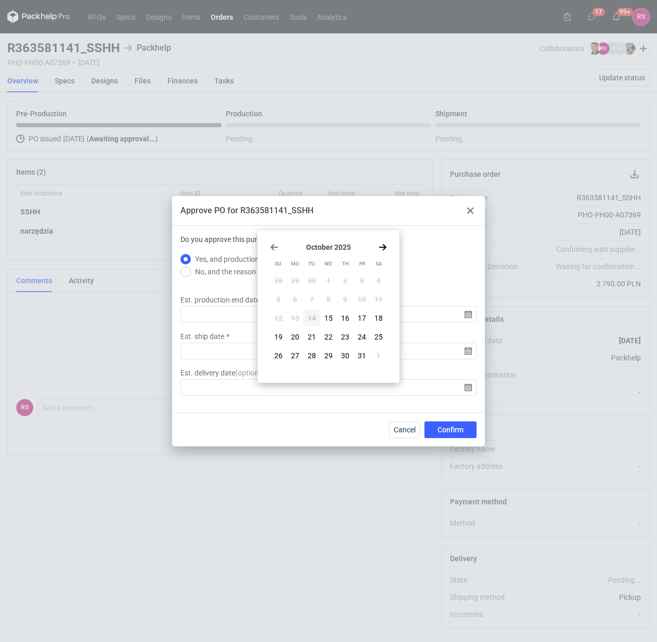
click at [379, 246] on icon "Go forward 1 month" at bounding box center [383, 247] width 8 height 8
click at [295, 300] on span "3" at bounding box center [295, 299] width 4 height 10
type input "[DATE]"
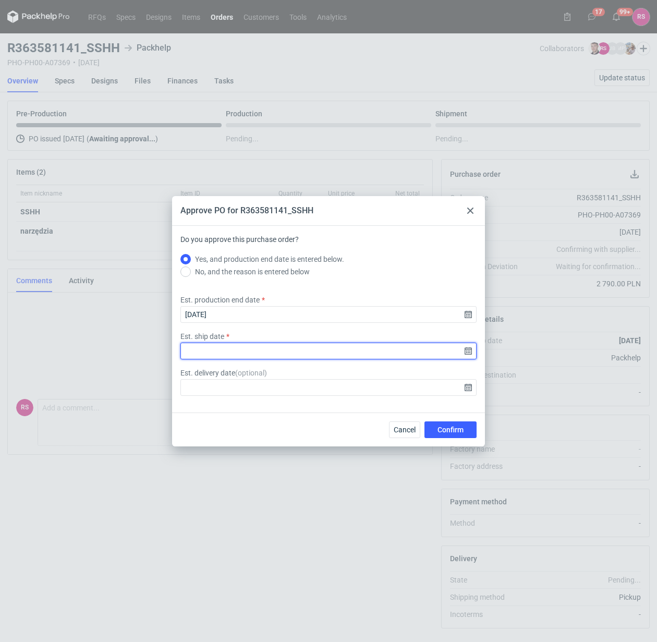
click at [467, 351] on input "Est. ship date" at bounding box center [328, 351] width 296 height 17
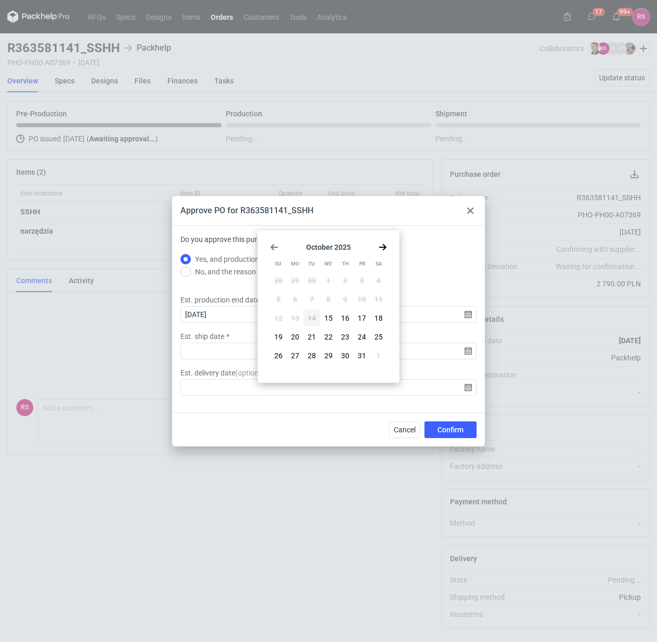
click at [381, 247] on use "Go forward 1 month" at bounding box center [382, 247] width 7 height 6
click at [314, 298] on button "4" at bounding box center [312, 299] width 17 height 17
type input "[DATE]"
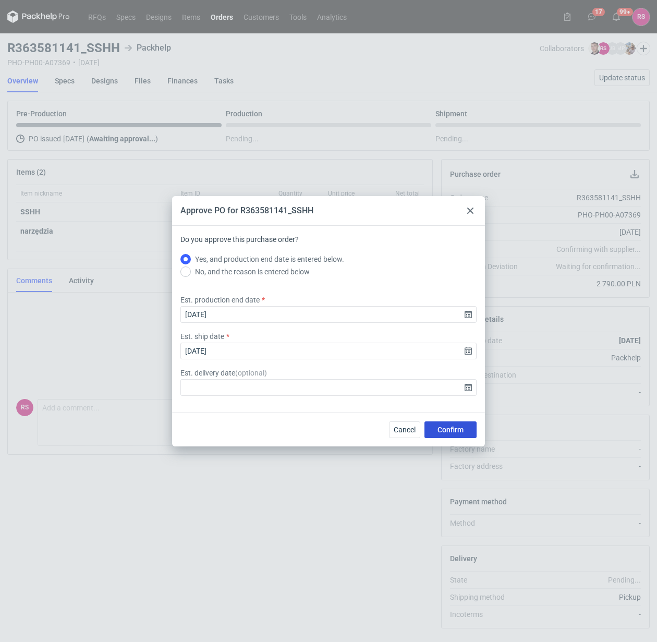
click at [459, 429] on span "Confirm" at bounding box center [451, 429] width 26 height 7
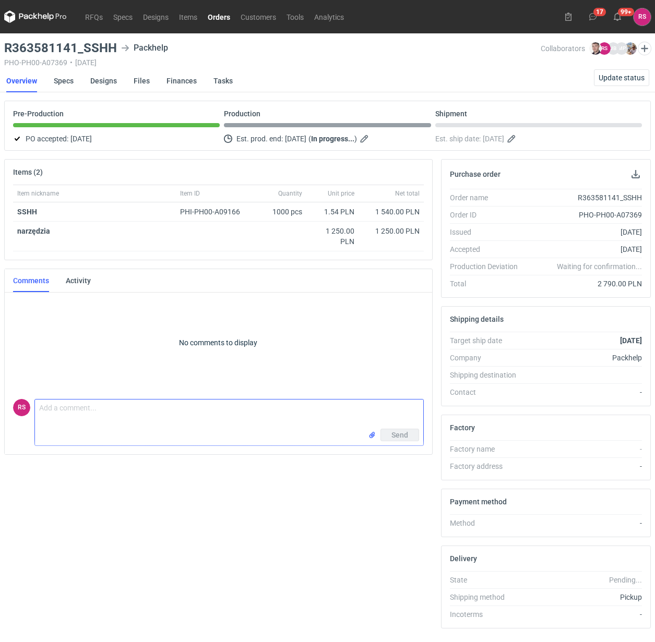
click at [125, 413] on textarea "Comment message" at bounding box center [229, 414] width 388 height 29
type textarea "[PERSON_NAME], proszę o akceptację pdfów."
click at [398, 455] on span "Send" at bounding box center [399, 457] width 17 height 7
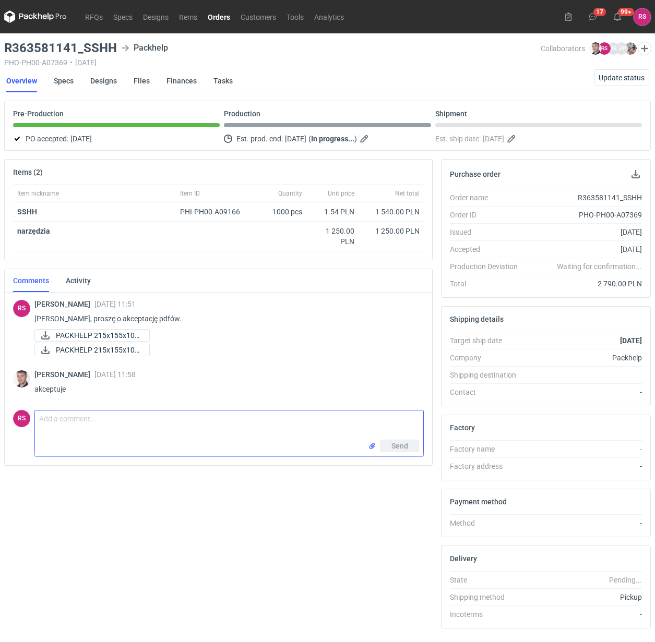
click at [223, 16] on link "Orders" at bounding box center [218, 16] width 33 height 13
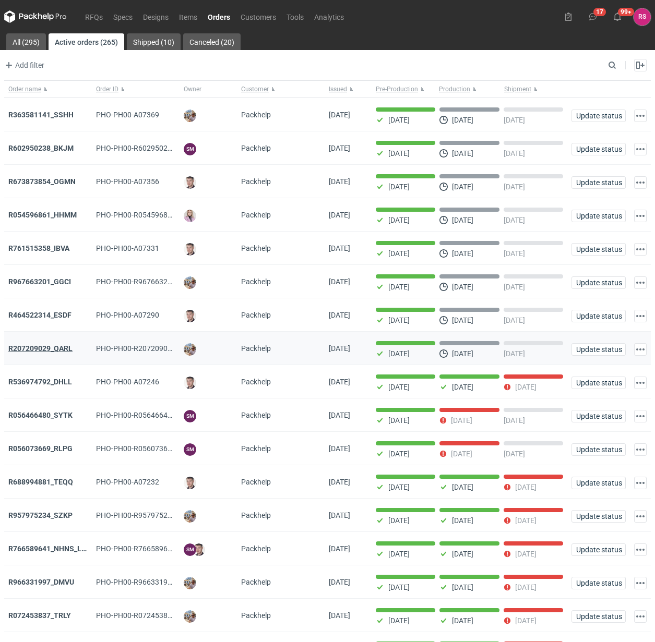
click at [53, 351] on strong "R207209029_QARL" at bounding box center [40, 348] width 64 height 8
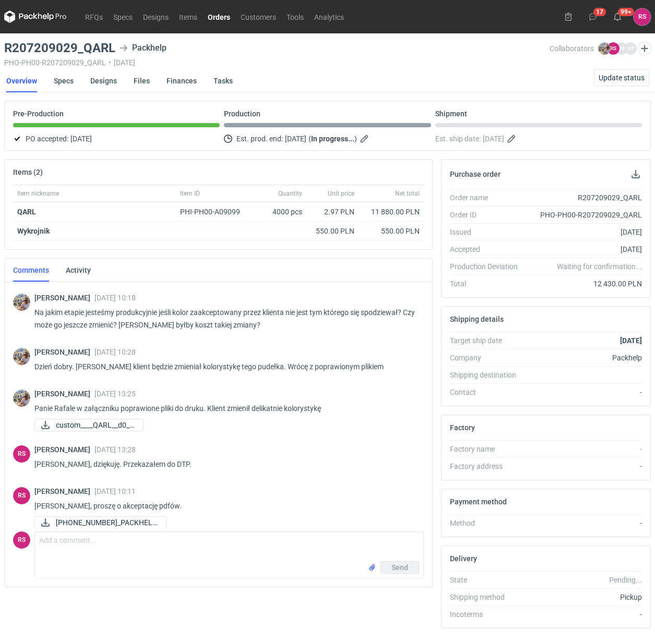
scroll to position [350, 0]
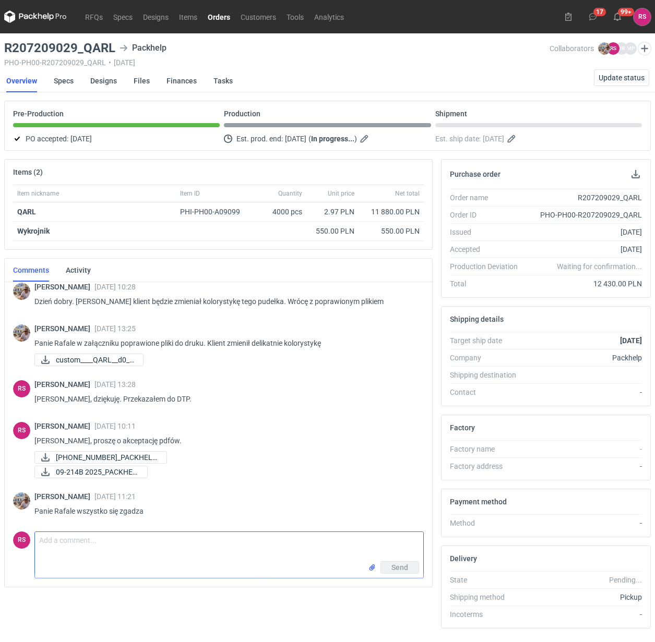
click at [126, 549] on textarea "Comment message" at bounding box center [229, 546] width 388 height 29
click at [247, 549] on textarea "[PERSON_NAME], w trakcie druku powstała wada" at bounding box center [229, 546] width 388 height 29
click at [225, 545] on textarea "[PERSON_NAME], w trakcie druku powstała wada" at bounding box center [229, 546] width 388 height 29
type textarea "[PERSON_NAME], w trakcie druku powstała wada. [DATE] będziemy decydować, czy bę…"
click at [397, 567] on span "Send" at bounding box center [399, 567] width 17 height 7
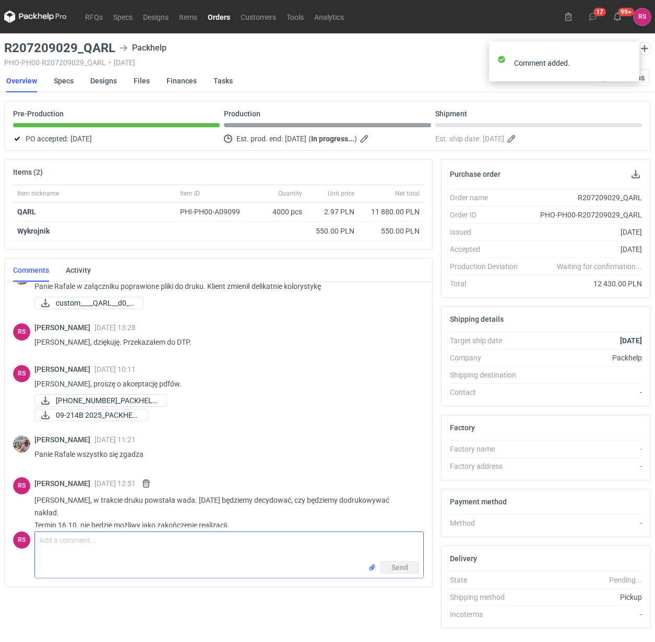
scroll to position [408, 0]
